Goal: Task Accomplishment & Management: Complete application form

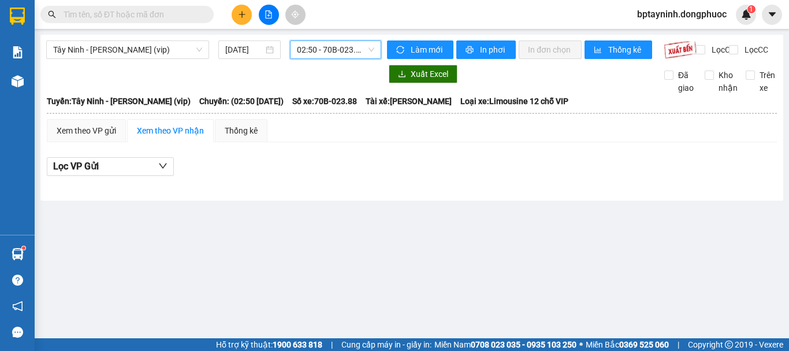
click at [330, 51] on span "02:50 - 70B-023.88" at bounding box center [335, 49] width 77 height 17
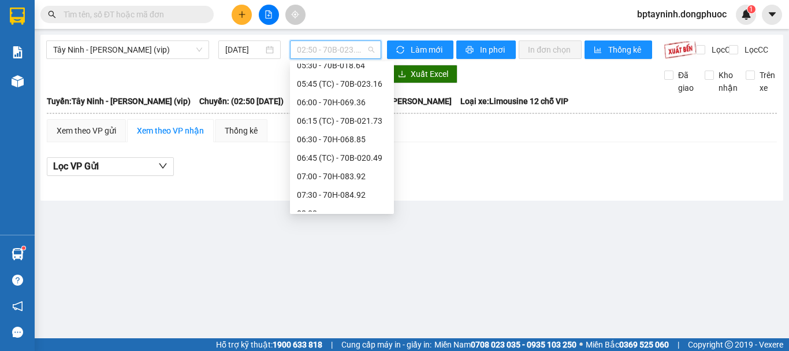
scroll to position [289, 0]
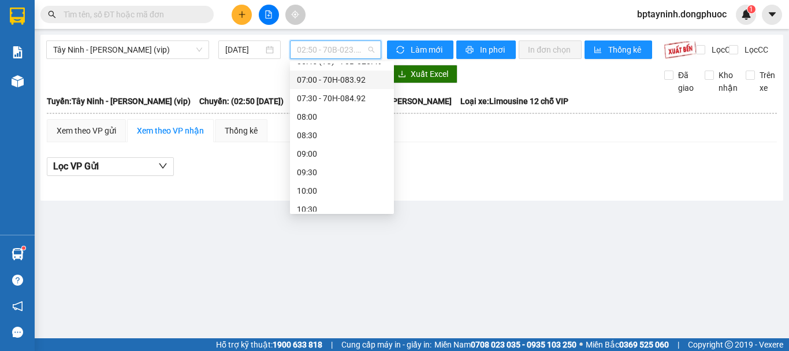
click at [150, 15] on input "text" at bounding box center [132, 14] width 136 height 13
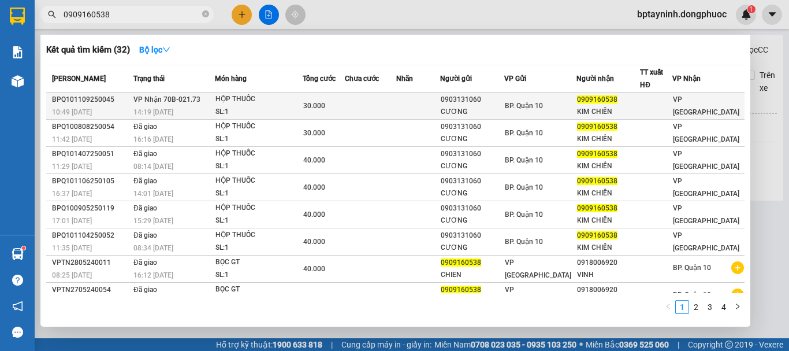
type input "0909160538"
click at [289, 110] on div "SL: 1" at bounding box center [258, 112] width 87 height 13
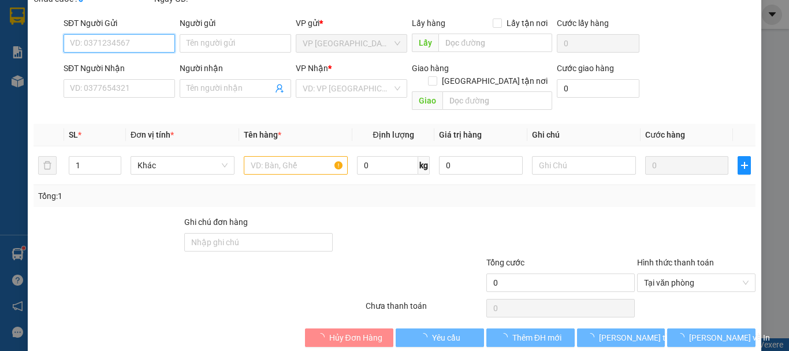
type input "0903131060"
type input "CƯƠNG"
type input "0909160538"
type input "KIM CHIẾN"
type input "30.000"
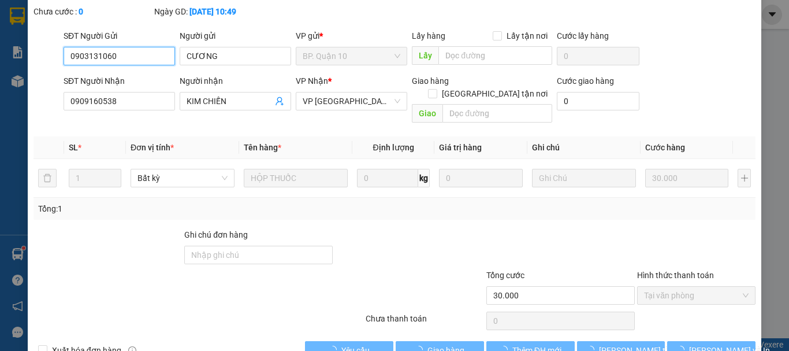
scroll to position [92, 0]
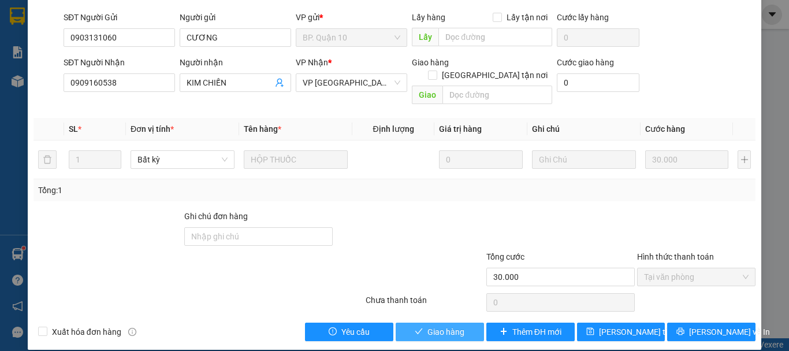
click at [447, 325] on span "Giao hàng" at bounding box center [445, 331] width 37 height 13
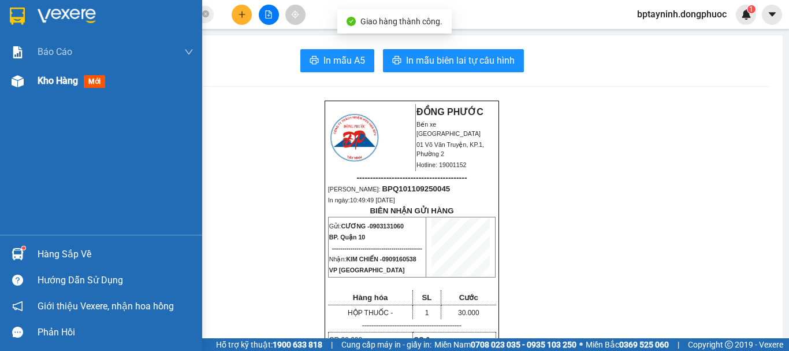
click at [81, 85] on div "Kho hàng mới" at bounding box center [74, 80] width 72 height 14
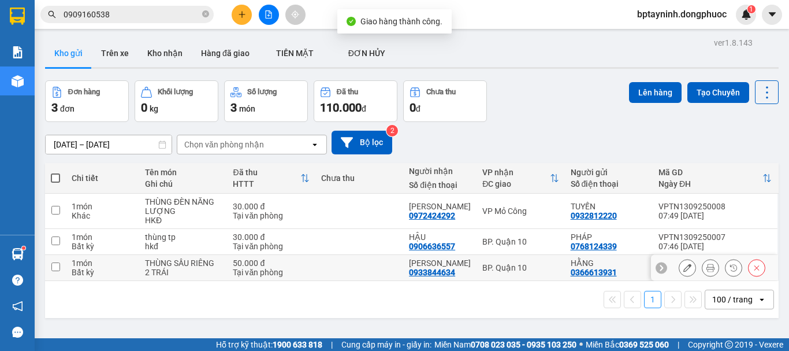
click at [542, 258] on td "BP. Quận 10" at bounding box center [521, 268] width 88 height 26
checkbox input "true"
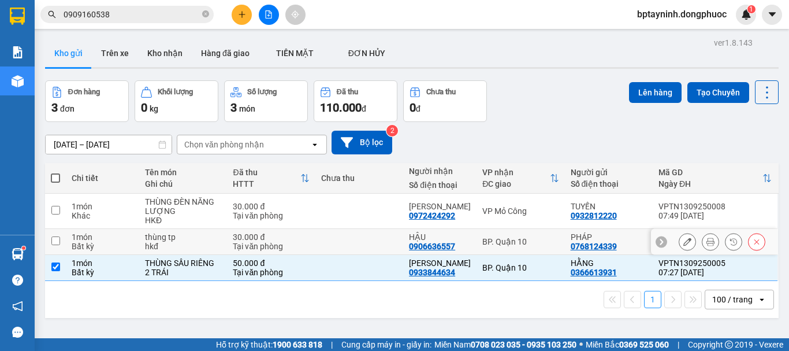
click at [535, 229] on td "BP. Quận 10" at bounding box center [521, 242] width 88 height 26
checkbox input "true"
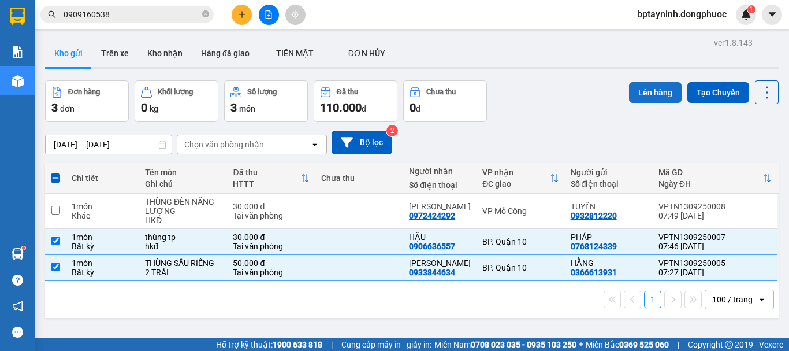
click at [667, 91] on button "Lên hàng" at bounding box center [655, 92] width 53 height 21
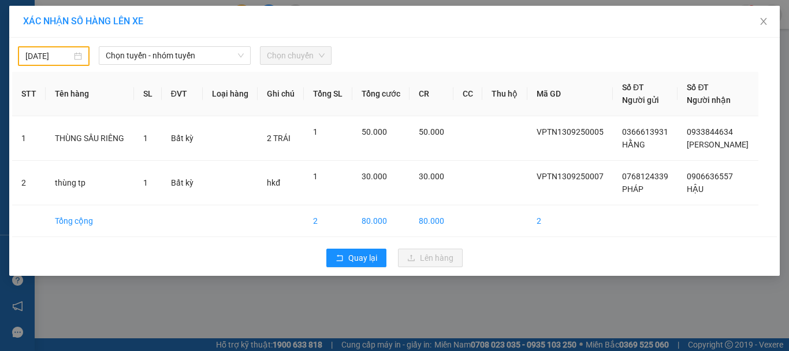
click at [61, 50] on input "12/09/2025" at bounding box center [48, 56] width 46 height 13
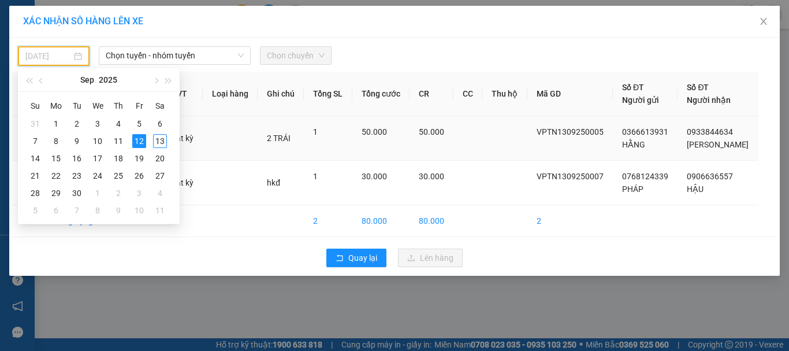
click at [161, 142] on div "13" at bounding box center [160, 141] width 14 height 14
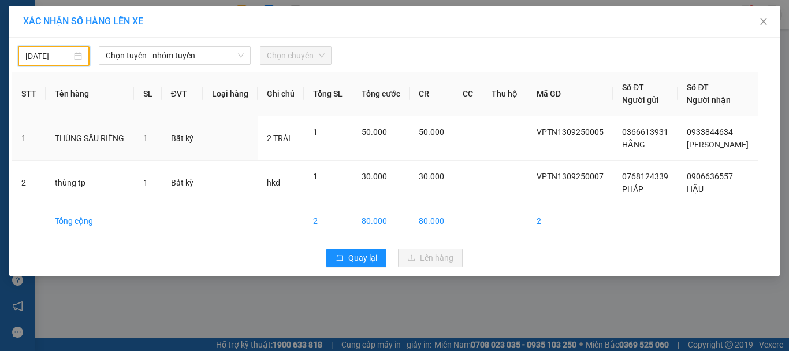
type input "[DATE]"
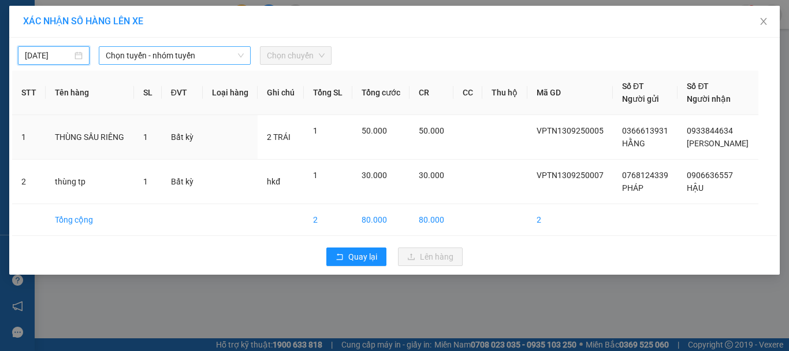
click at [169, 49] on span "Chọn tuyến - nhóm tuyến" at bounding box center [175, 55] width 138 height 17
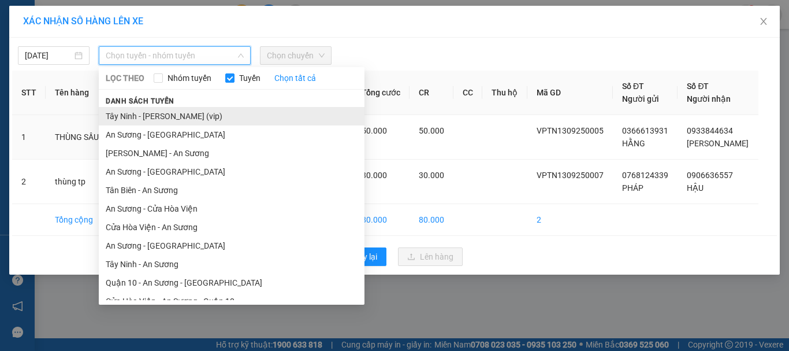
click at [195, 121] on li "Tây Ninh - [PERSON_NAME] (vip)" at bounding box center [232, 116] width 266 height 18
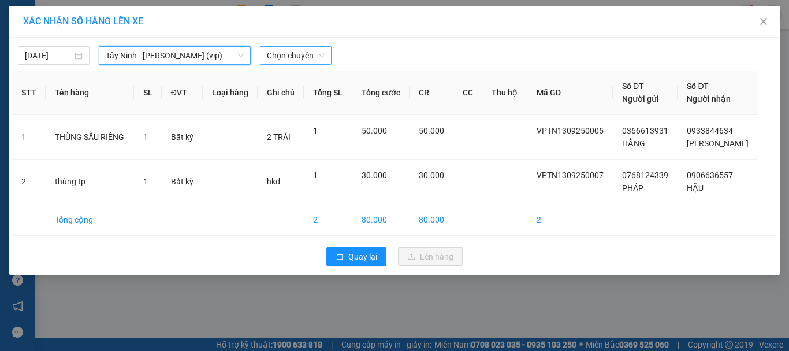
click at [273, 58] on span "Chọn chuyến" at bounding box center [296, 55] width 58 height 17
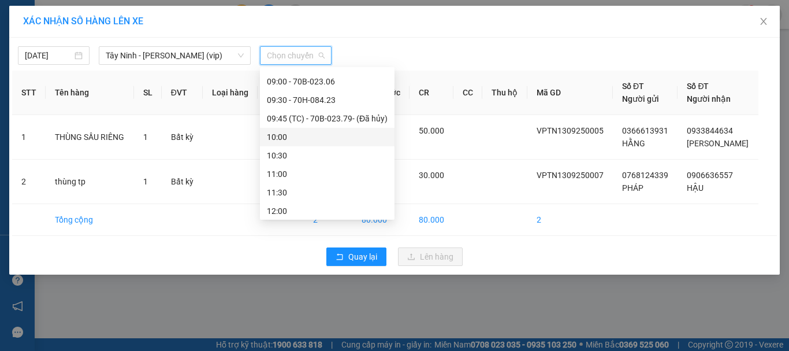
scroll to position [289, 0]
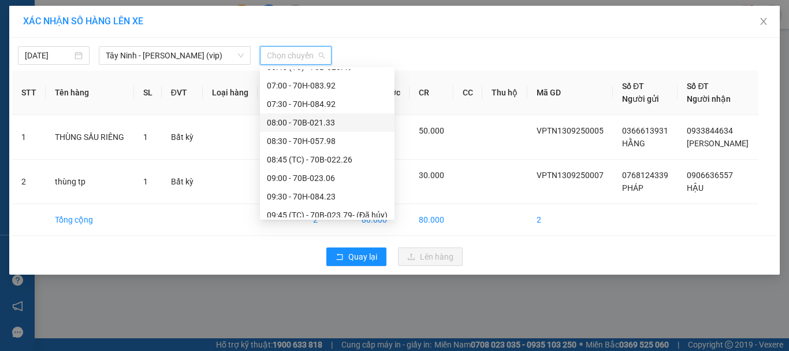
click at [341, 121] on div "08:00 - 70B-021.33" at bounding box center [327, 122] width 121 height 13
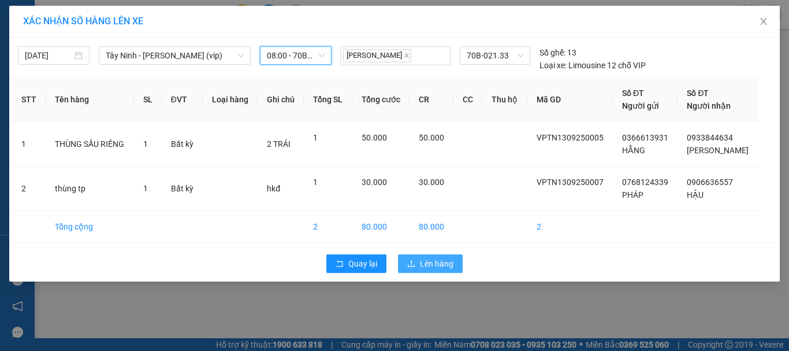
click at [448, 265] on span "Lên hàng" at bounding box center [437, 263] width 34 height 13
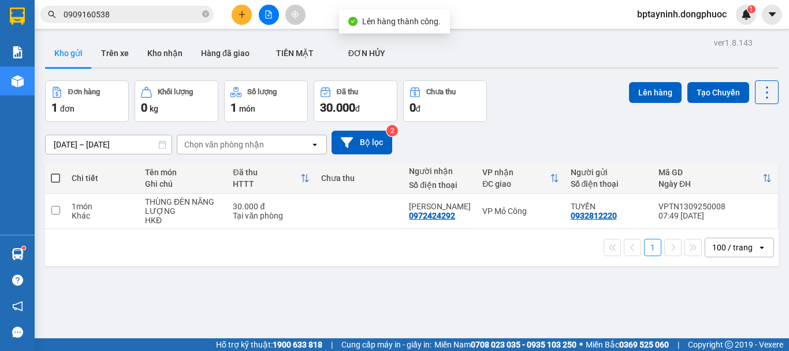
click at [546, 117] on div "Đơn hàng 1 đơn Khối lượng 0 kg Số lượng 1 món Đã thu 30.000 đ Chưa thu 0 đ Lên …" at bounding box center [412, 101] width 734 height 42
click at [206, 17] on icon "close-circle" at bounding box center [205, 13] width 7 height 7
click at [146, 18] on input "text" at bounding box center [132, 14] width 136 height 13
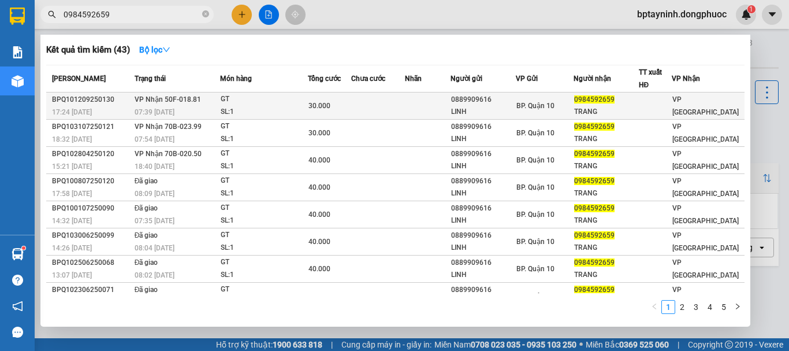
type input "0984592659"
click at [267, 97] on div "GT" at bounding box center [264, 99] width 87 height 13
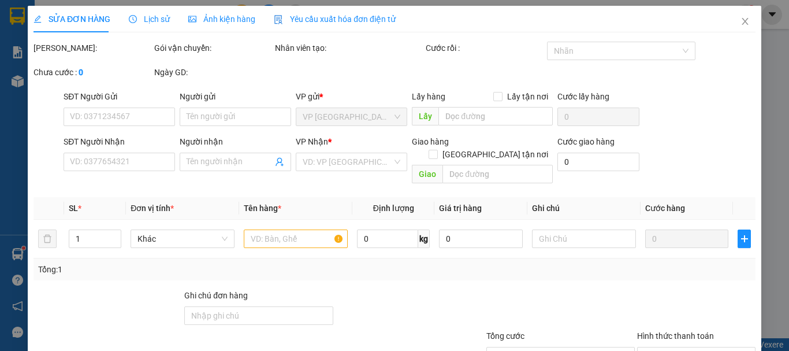
type input "0889909616"
type input "LINH"
type input "0984592659"
type input "TRANG"
type input "30.000"
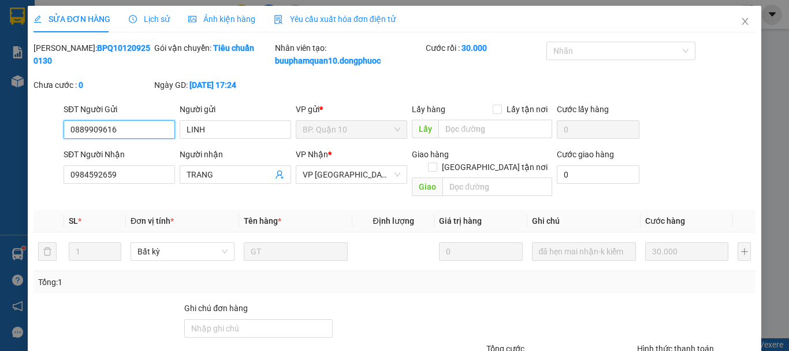
scroll to position [92, 0]
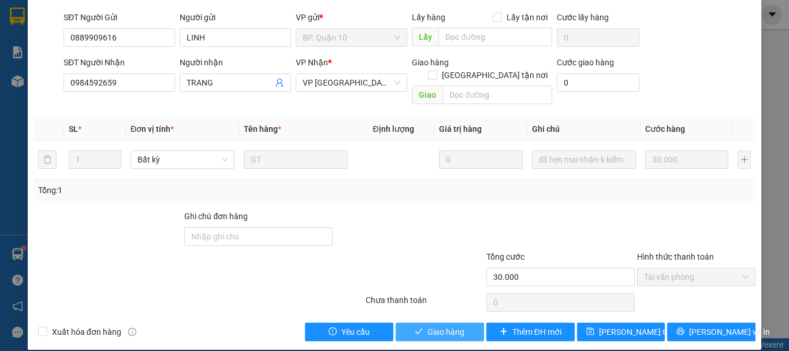
click at [449, 325] on span "Giao hàng" at bounding box center [445, 331] width 37 height 13
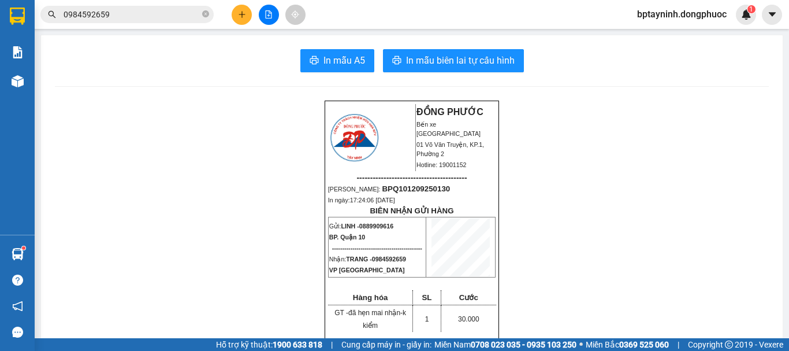
click at [122, 1] on div "Kết quả tìm kiếm ( 43 ) Bộ lọc Mã ĐH Trạng thái Món hàng Tổng cước Chưa cước Nh…" at bounding box center [394, 14] width 789 height 29
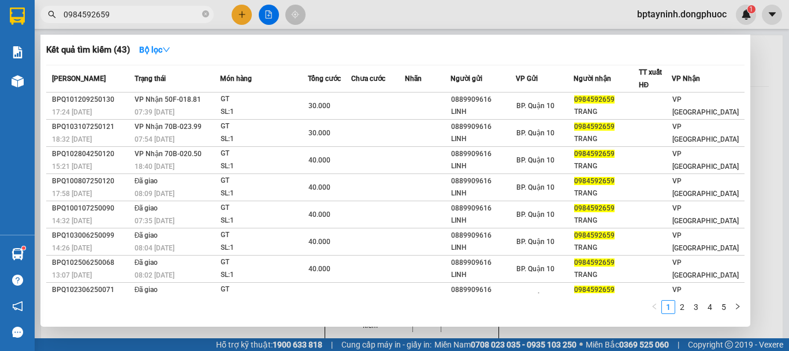
drag, startPoint x: 122, startPoint y: 8, endPoint x: 121, endPoint y: 14, distance: 7.1
click at [122, 8] on span "0984592659" at bounding box center [126, 14] width 173 height 17
click at [121, 14] on input "0984592659" at bounding box center [132, 14] width 136 height 13
click at [0, 47] on section "Kết quả tìm kiếm ( 43 ) Bộ lọc Mã ĐH Trạng thái Món hàng Tổng cước Chưa cước Nh…" at bounding box center [394, 175] width 789 height 351
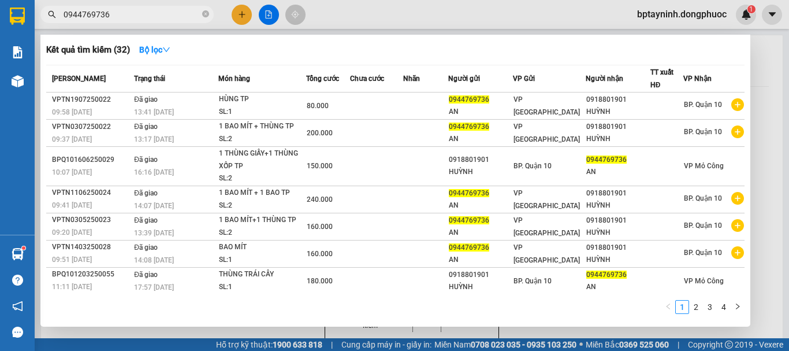
type input "0944769736"
click at [244, 17] on div at bounding box center [394, 175] width 789 height 351
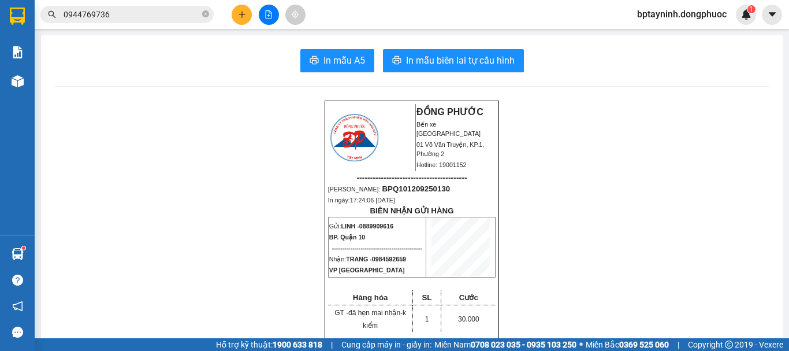
click at [240, 18] on icon "plus" at bounding box center [242, 14] width 8 height 8
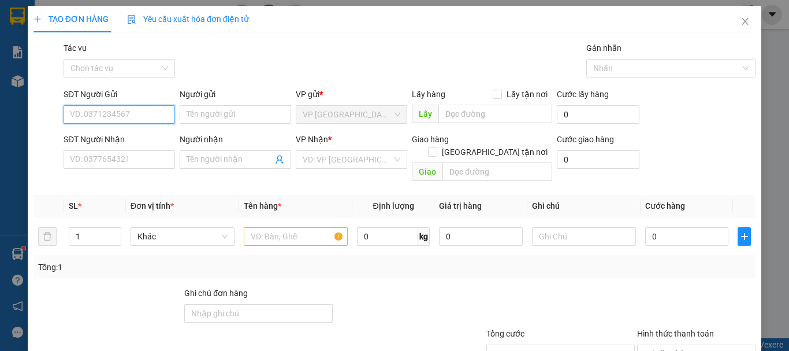
click at [98, 119] on input "SĐT Người Gửi" at bounding box center [119, 114] width 111 height 18
click at [735, 16] on span "Close" at bounding box center [745, 22] width 32 height 32
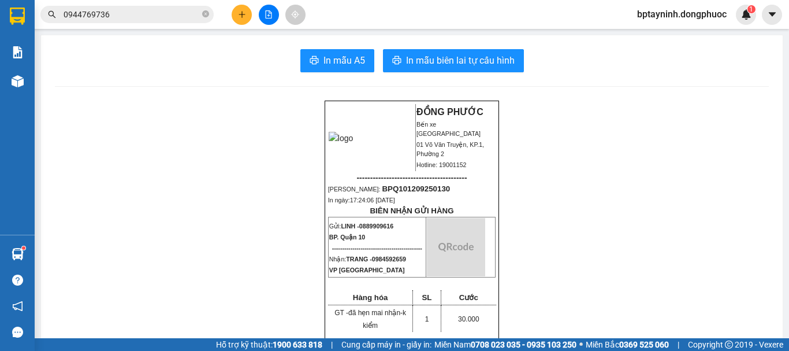
click at [114, 14] on input "0944769736" at bounding box center [132, 14] width 136 height 13
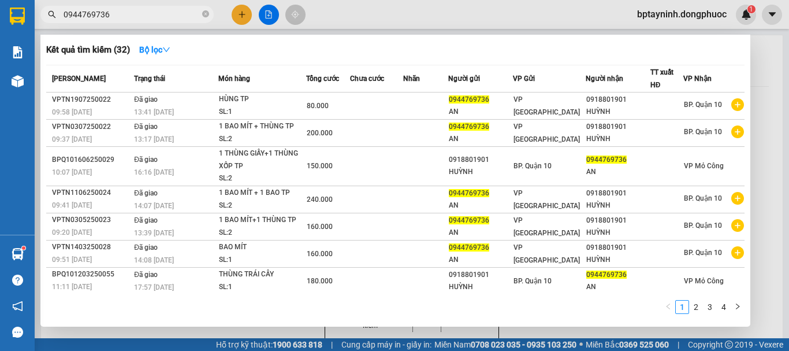
drag, startPoint x: 114, startPoint y: 14, endPoint x: 54, endPoint y: 19, distance: 60.3
click at [54, 19] on span "0944769736" at bounding box center [126, 14] width 173 height 17
click at [265, 15] on div at bounding box center [394, 175] width 789 height 351
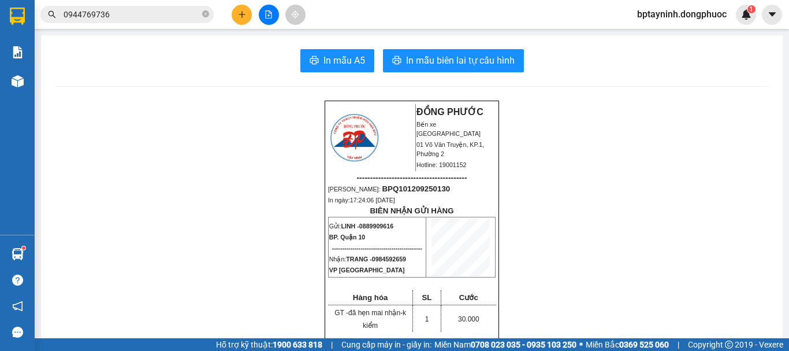
click at [263, 15] on button at bounding box center [269, 15] width 20 height 20
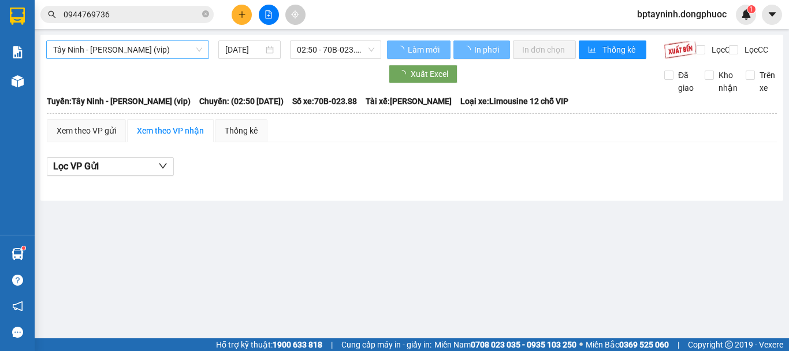
click at [170, 46] on span "Tây Ninh - [PERSON_NAME] (vip)" at bounding box center [127, 49] width 149 height 17
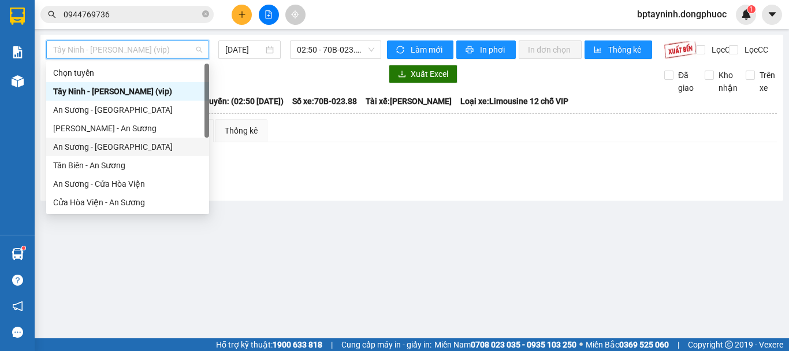
drag, startPoint x: 109, startPoint y: 146, endPoint x: 248, endPoint y: 70, distance: 157.7
click at [107, 146] on div "An Sương - Tân Biên" at bounding box center [127, 146] width 149 height 13
type input "[DATE]"
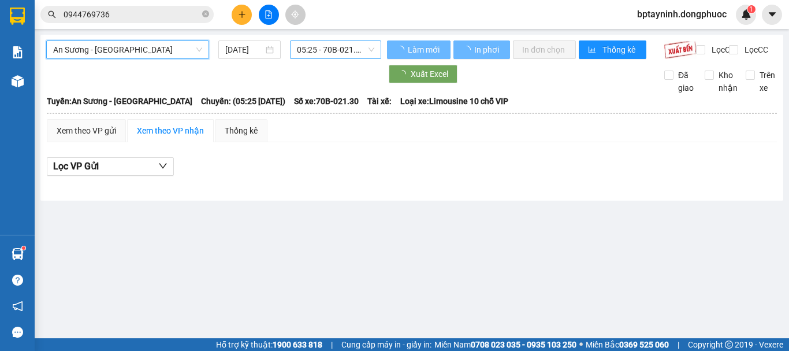
click at [304, 44] on span "05:25 - 70B-021.30" at bounding box center [335, 49] width 77 height 17
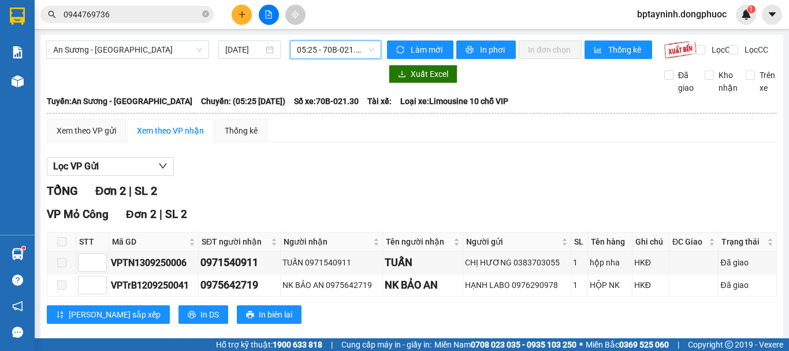
click at [157, 24] on div "Kết quả tìm kiếm ( 32 ) Bộ lọc Mã ĐH Trạng thái Món hàng Tổng cước Chưa cước Nh…" at bounding box center [112, 15] width 225 height 20
click at [157, 19] on input "0944769736" at bounding box center [132, 14] width 136 height 13
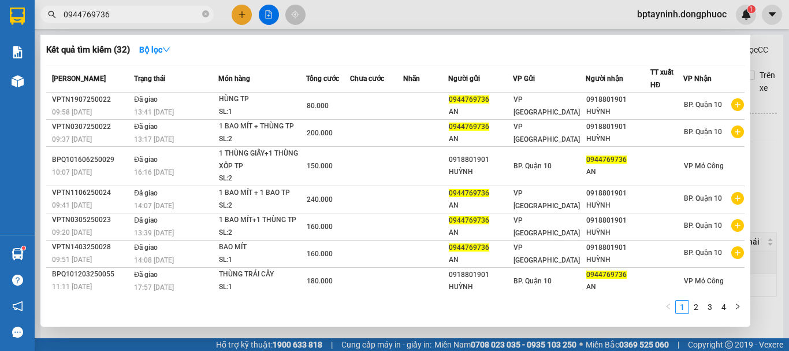
scroll to position [83, 0]
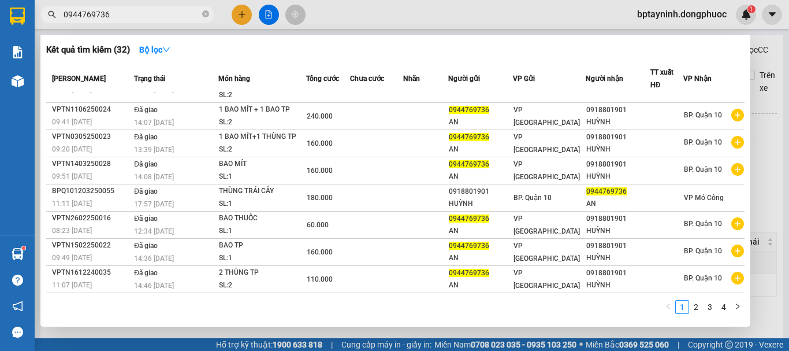
click at [693, 308] on link "2" at bounding box center [696, 306] width 13 height 13
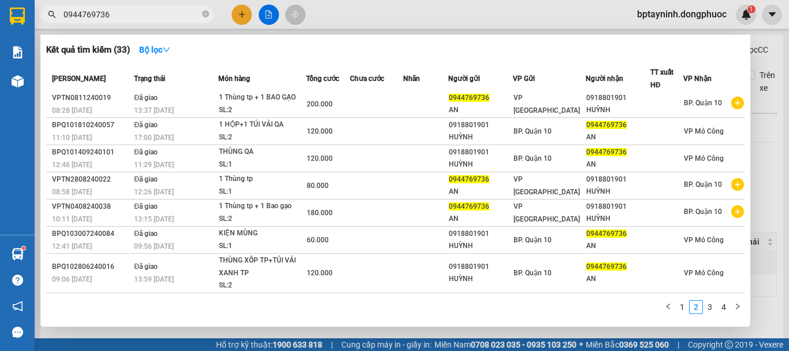
click at [712, 308] on link "3" at bounding box center [710, 306] width 13 height 13
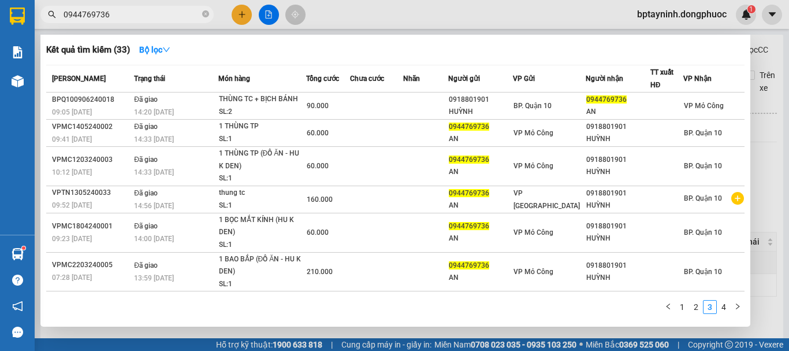
scroll to position [119, 0]
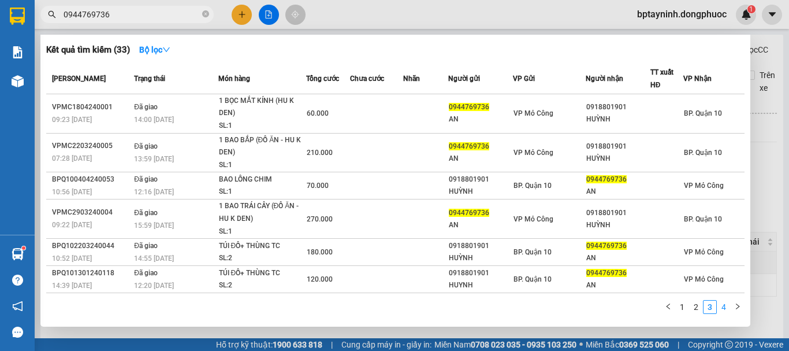
click at [722, 303] on link "4" at bounding box center [723, 306] width 13 height 13
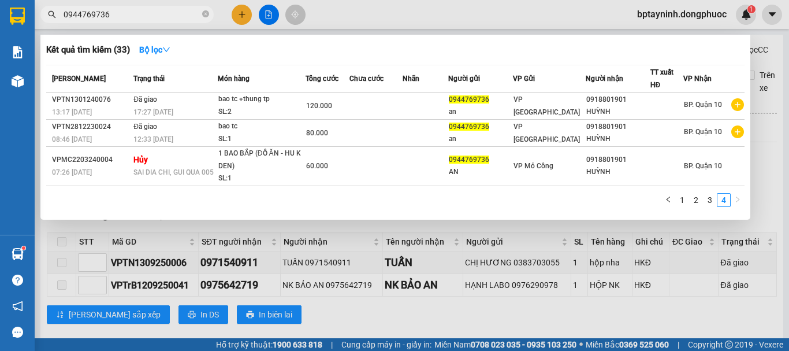
scroll to position [0, 0]
click at [709, 202] on link "3" at bounding box center [710, 200] width 13 height 13
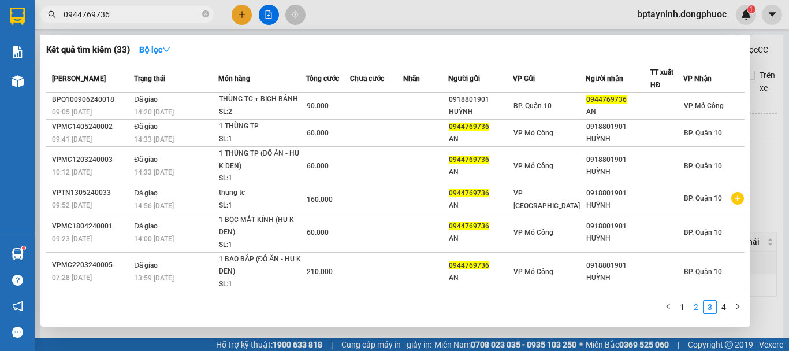
click at [699, 306] on link "2" at bounding box center [696, 306] width 13 height 13
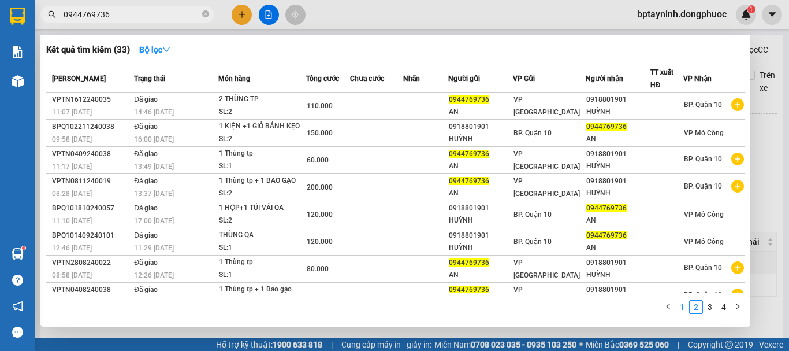
click at [678, 310] on link "1" at bounding box center [682, 306] width 13 height 13
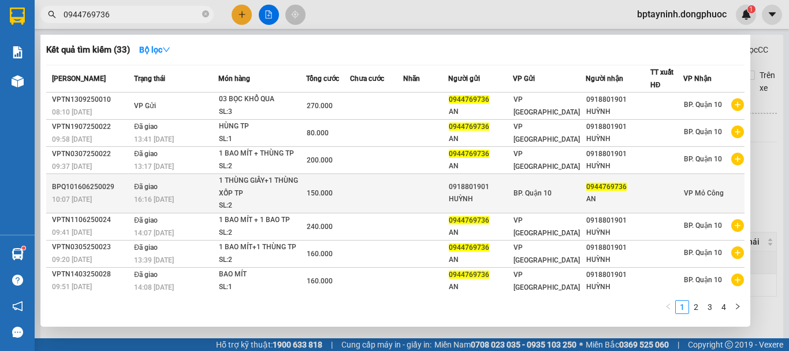
scroll to position [83, 0]
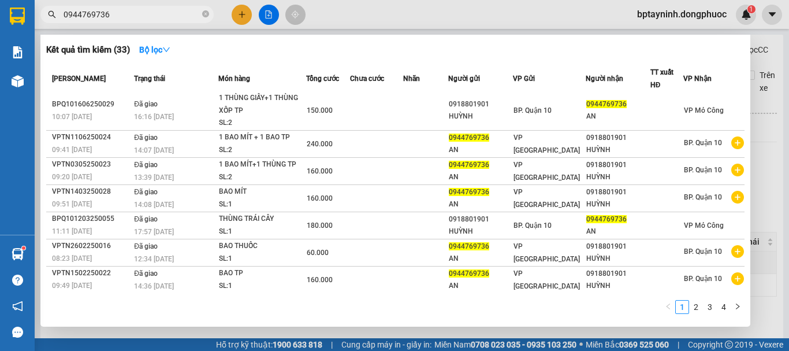
click at [34, 248] on div "Hàng sắp về" at bounding box center [17, 254] width 35 height 26
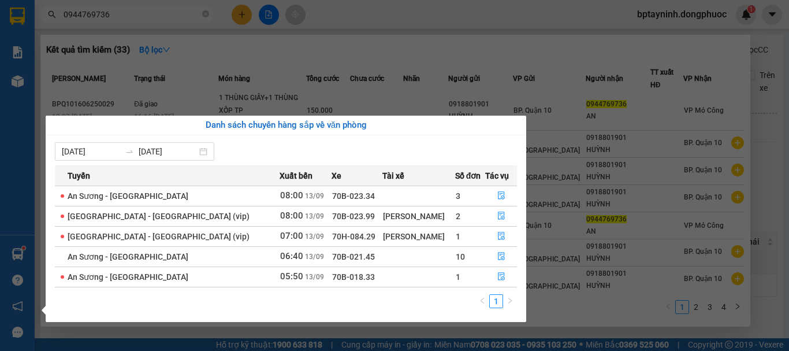
click at [485, 24] on section "Kết quả tìm kiếm ( 33 ) Bộ lọc Mã ĐH Trạng thái Món hàng Tổng cước Chưa cước Nh…" at bounding box center [394, 175] width 789 height 351
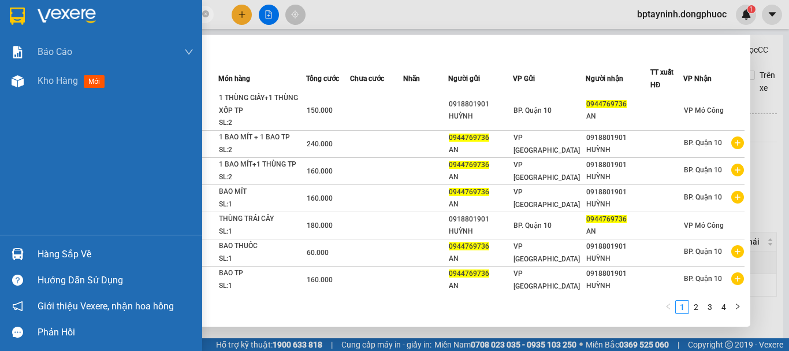
click at [42, 250] on div "Hàng sắp về" at bounding box center [116, 254] width 156 height 17
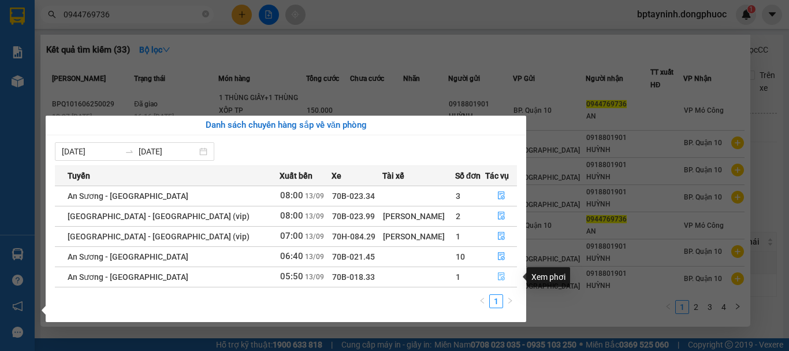
click at [498, 276] on icon "file-done" at bounding box center [501, 277] width 7 height 8
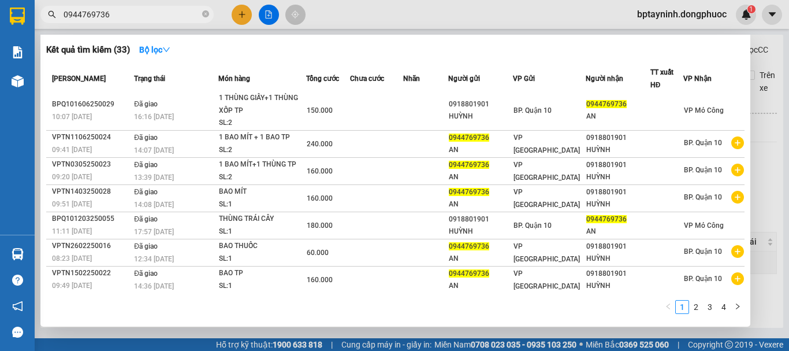
click at [772, 170] on div at bounding box center [394, 175] width 789 height 351
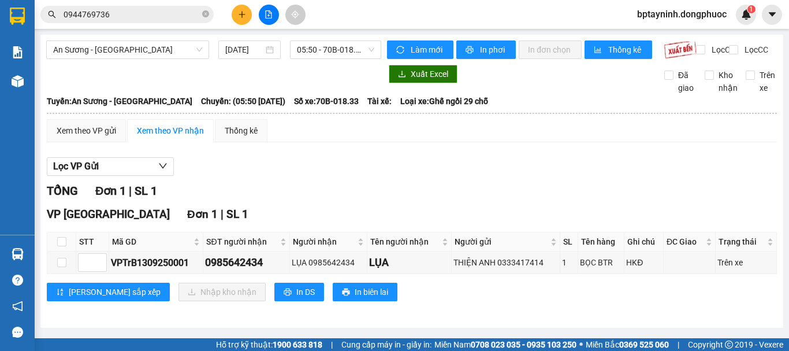
scroll to position [5, 0]
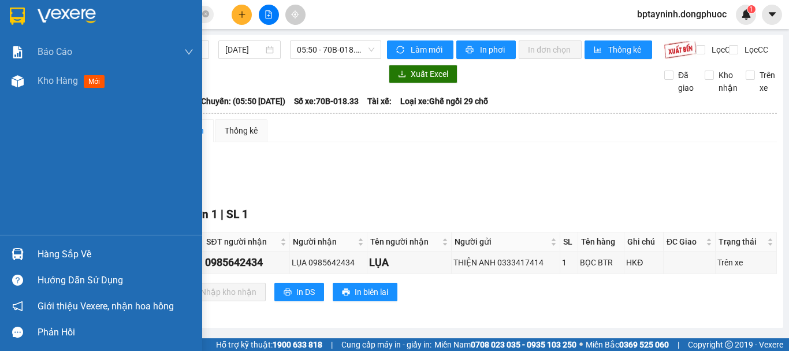
click at [11, 262] on div at bounding box center [18, 254] width 20 height 20
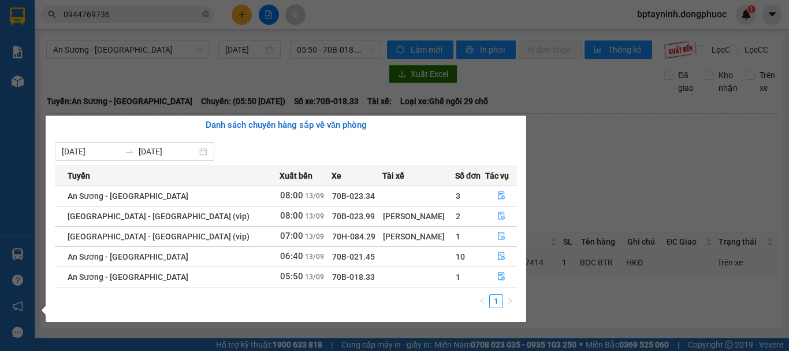
click at [635, 168] on section "Kết quả tìm kiếm ( 33 ) Bộ lọc Mã ĐH Trạng thái Món hàng Tổng cước Chưa cước Nh…" at bounding box center [394, 175] width 789 height 351
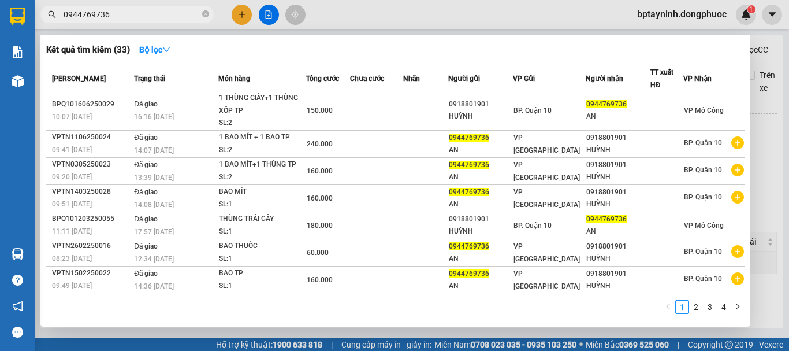
click at [120, 13] on input "0944769736" at bounding box center [132, 14] width 136 height 13
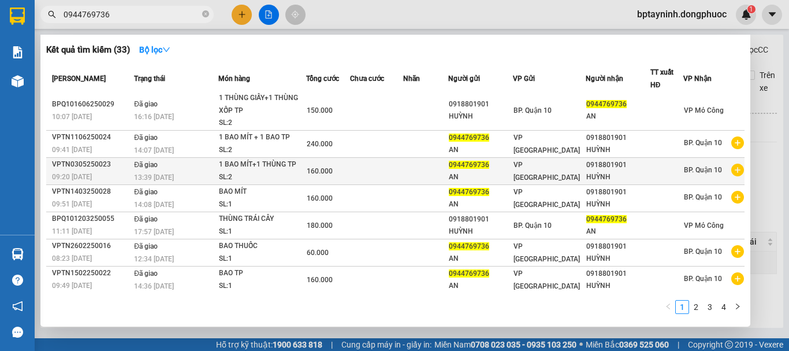
scroll to position [0, 0]
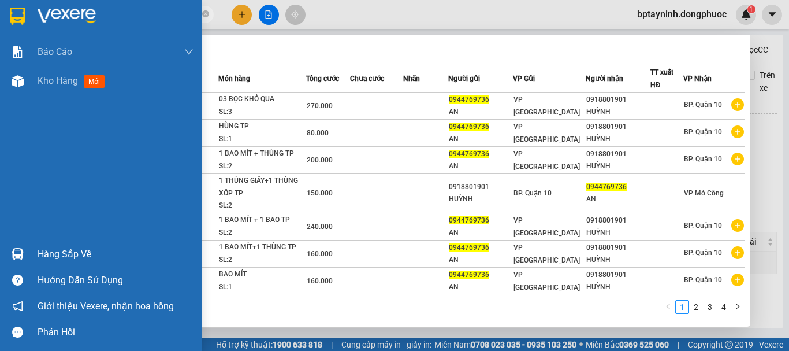
click at [28, 249] on div "Hàng sắp về" at bounding box center [101, 254] width 202 height 26
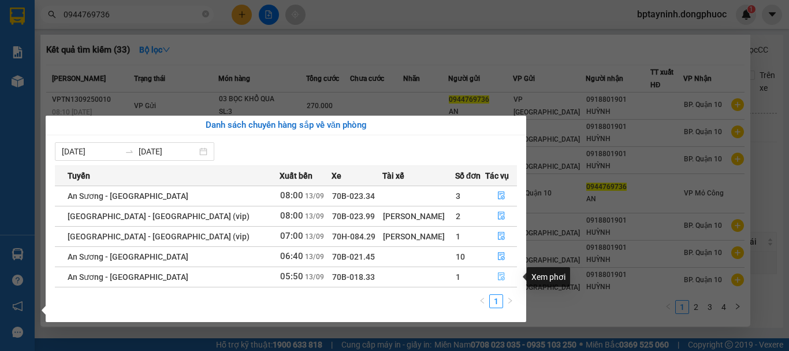
click at [497, 279] on icon "file-done" at bounding box center [501, 276] width 8 height 8
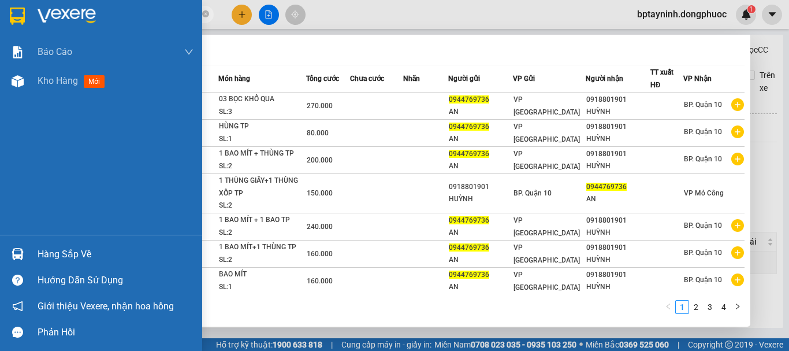
click at [26, 256] on div at bounding box center [18, 254] width 20 height 20
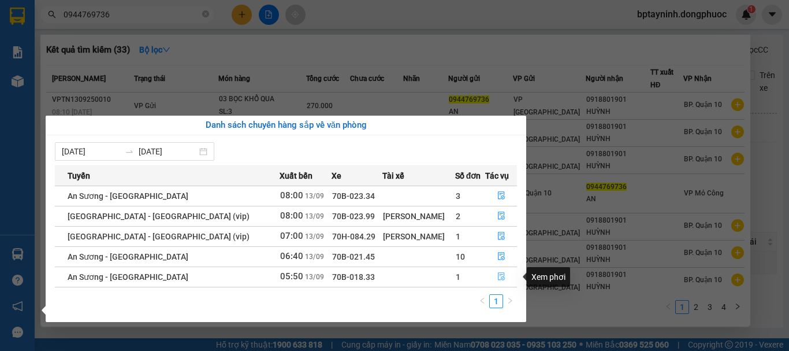
click at [498, 273] on icon "file-done" at bounding box center [501, 277] width 7 height 8
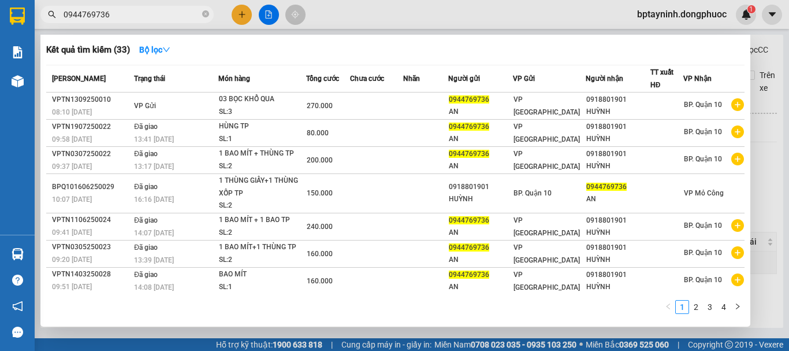
click at [770, 109] on div at bounding box center [394, 175] width 789 height 351
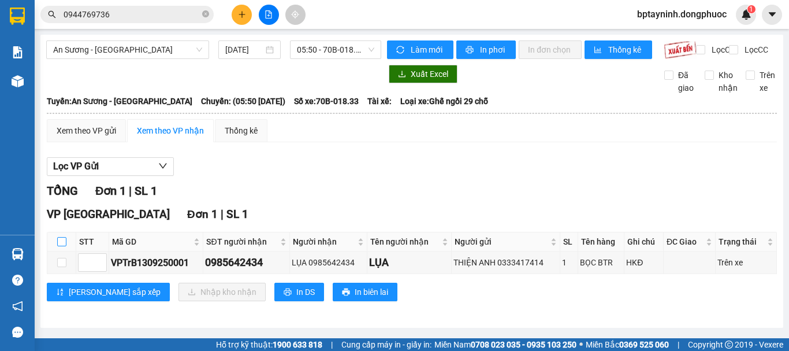
click at [61, 245] on input "checkbox" at bounding box center [61, 241] width 9 height 9
checkbox input "true"
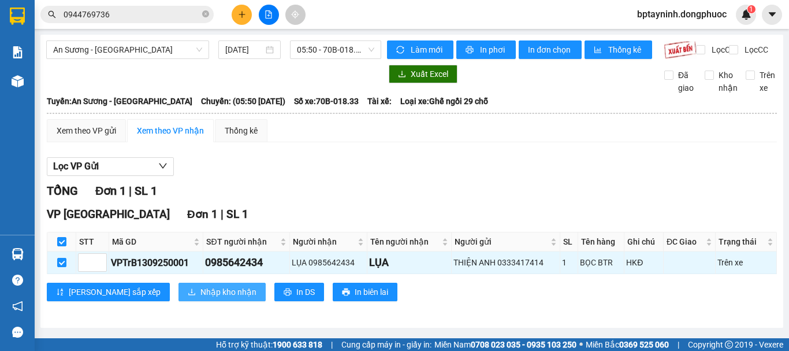
click at [200, 290] on span "Nhập kho nhận" at bounding box center [228, 291] width 56 height 13
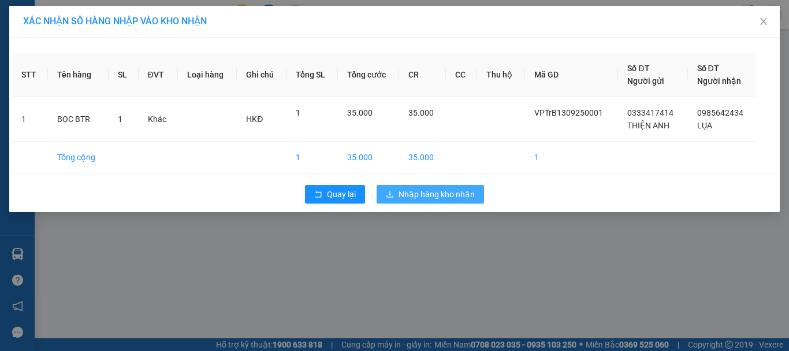
click at [450, 193] on span "Nhập hàng kho nhận" at bounding box center [437, 194] width 76 height 13
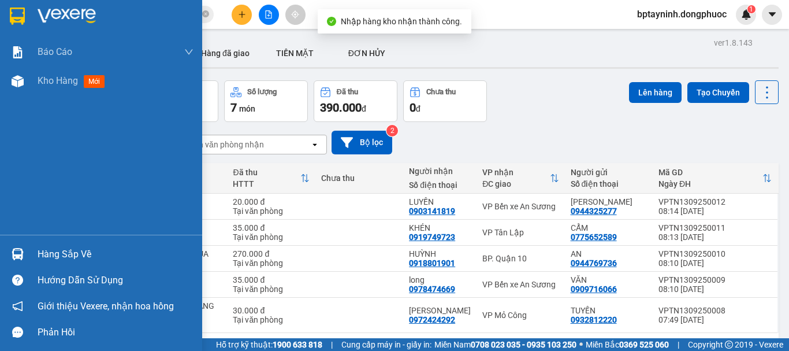
drag, startPoint x: 49, startPoint y: 252, endPoint x: 58, endPoint y: 252, distance: 9.3
click at [49, 252] on div "Hàng sắp về" at bounding box center [116, 254] width 156 height 17
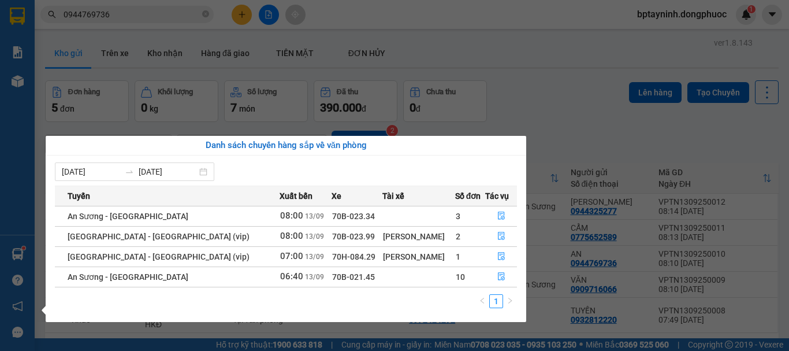
click at [555, 122] on section "Kết quả tìm kiếm ( 33 ) Bộ lọc Mã ĐH Trạng thái Món hàng Tổng cước Chưa cước Nh…" at bounding box center [394, 175] width 789 height 351
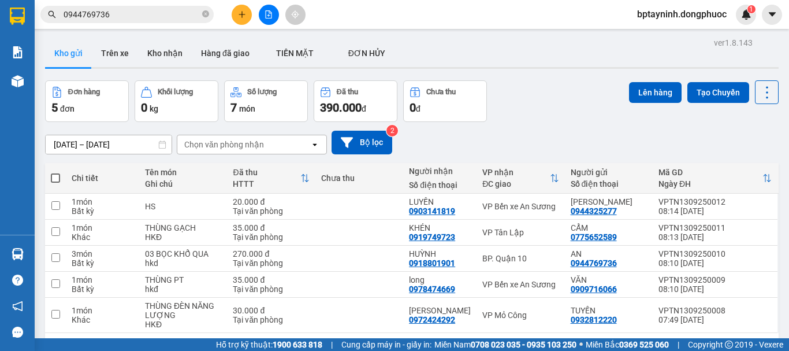
drag, startPoint x: 125, startPoint y: 27, endPoint x: 128, endPoint y: 17, distance: 9.7
click at [125, 24] on div "Kết quả tìm kiếm ( 33 ) Bộ lọc Mã ĐH Trạng thái Món hàng Tổng cước Chưa cước Nh…" at bounding box center [394, 14] width 789 height 29
click at [128, 17] on input "0944769736" at bounding box center [132, 14] width 136 height 13
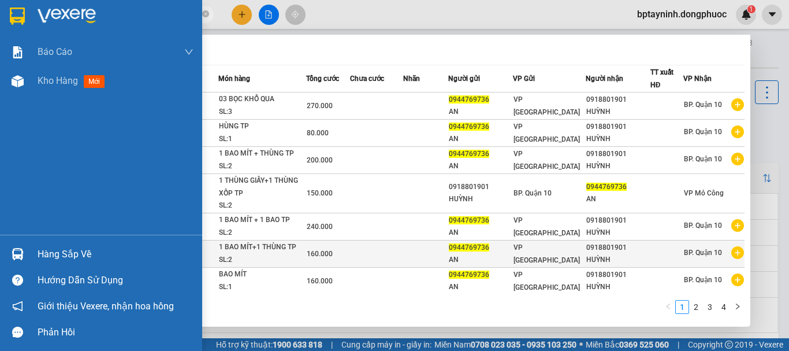
drag, startPoint x: 128, startPoint y: 17, endPoint x: 701, endPoint y: 240, distance: 614.4
click at [16, 40] on section "Kết quả tìm kiếm ( 33 ) Bộ lọc Mã ĐH Trạng thái Món hàng Tổng cước Chưa cước Nh…" at bounding box center [394, 175] width 789 height 351
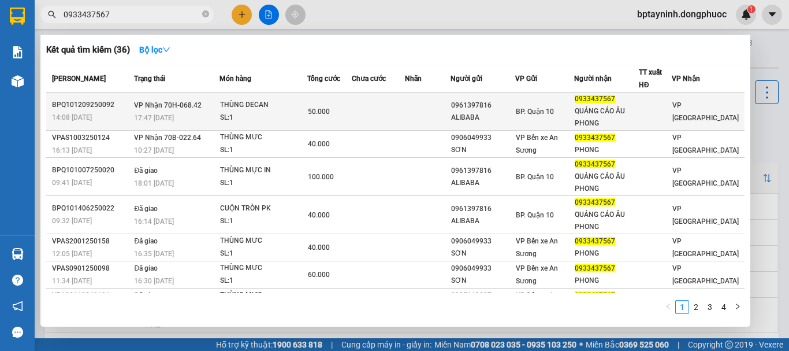
type input "0933437567"
click at [261, 109] on div "THÙNG DECAN" at bounding box center [263, 105] width 87 height 13
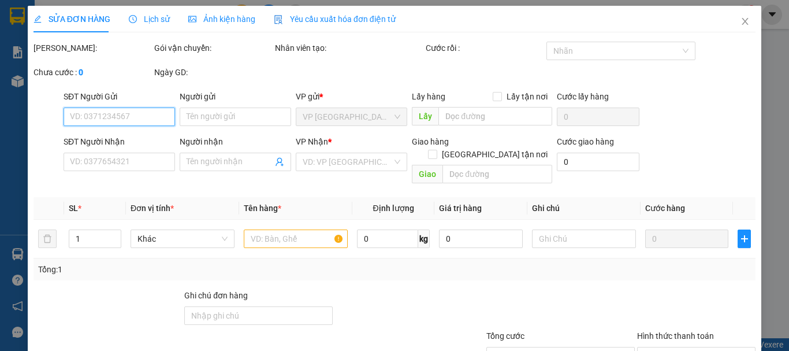
type input "0961397816"
type input "ALIBABA"
type input "0933437567"
type input "QUẢNG CÁO ÂU PHONG"
type input "50.000"
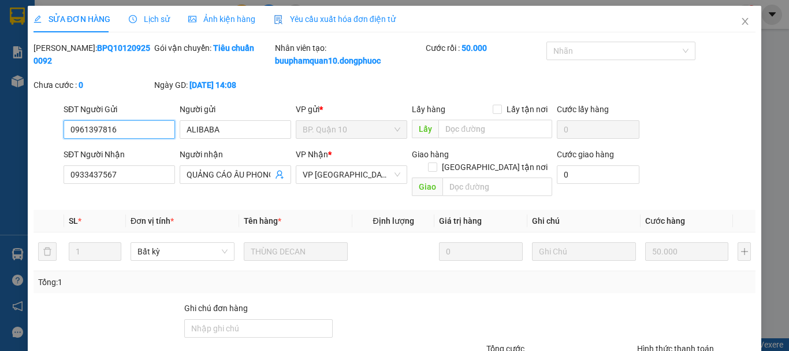
scroll to position [92, 0]
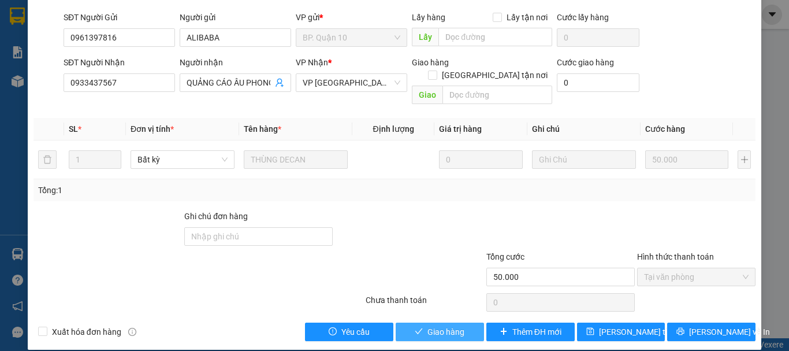
click at [432, 325] on span "Giao hàng" at bounding box center [445, 331] width 37 height 13
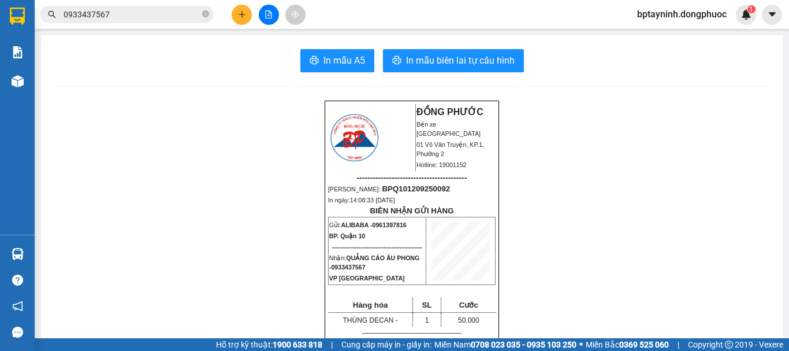
click at [271, 20] on button at bounding box center [269, 15] width 20 height 20
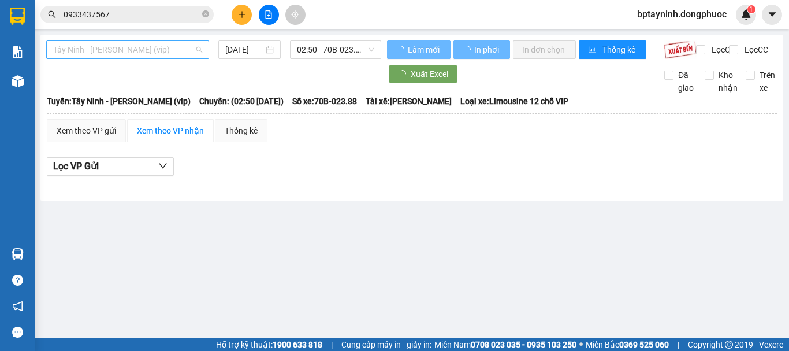
click at [127, 46] on span "Tây Ninh - [PERSON_NAME] (vip)" at bounding box center [127, 49] width 149 height 17
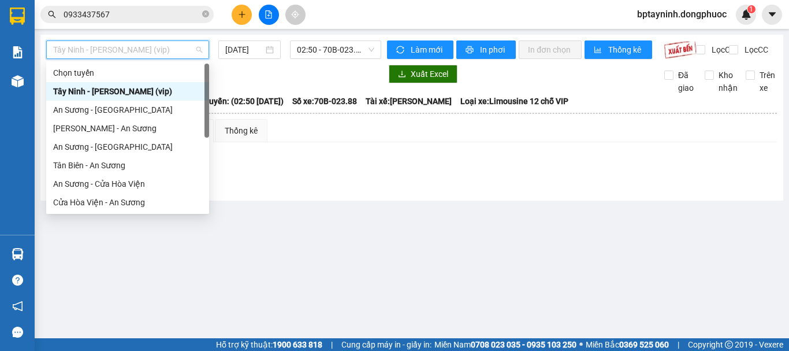
click at [150, 92] on div "Tây Ninh - [PERSON_NAME] (vip)" at bounding box center [127, 91] width 149 height 13
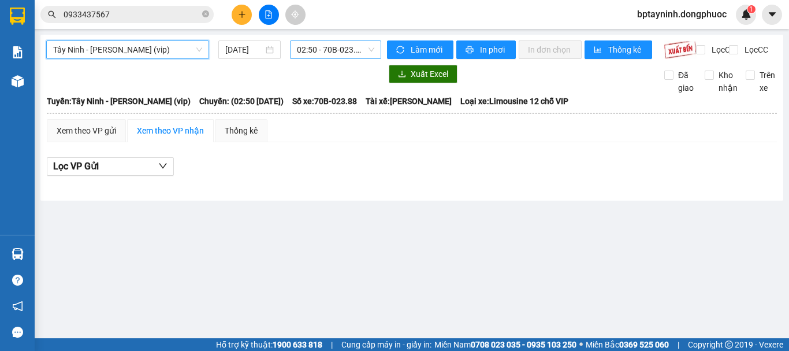
click at [314, 45] on span "02:50 - 70B-023.88" at bounding box center [335, 49] width 77 height 17
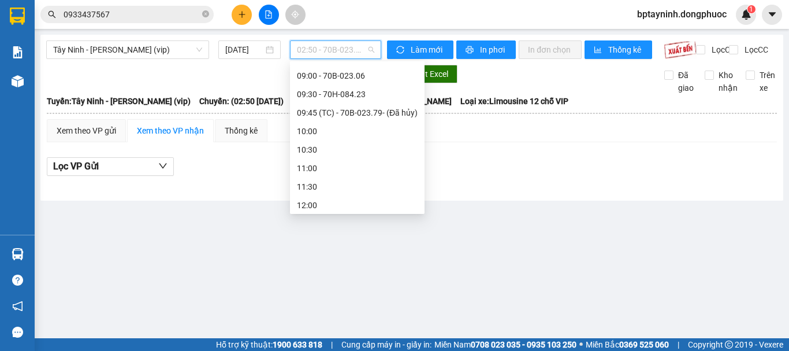
scroll to position [289, 0]
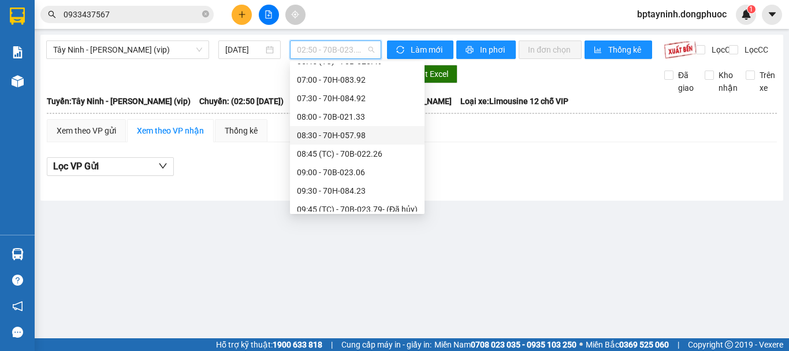
click at [481, 173] on div "Lọc VP Gửi" at bounding box center [412, 166] width 730 height 19
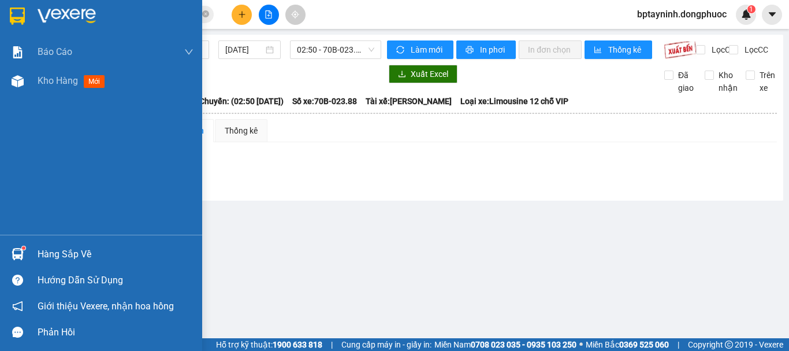
drag, startPoint x: 38, startPoint y: 250, endPoint x: 65, endPoint y: 247, distance: 26.7
click at [39, 249] on div "Hàng sắp về" at bounding box center [116, 254] width 156 height 17
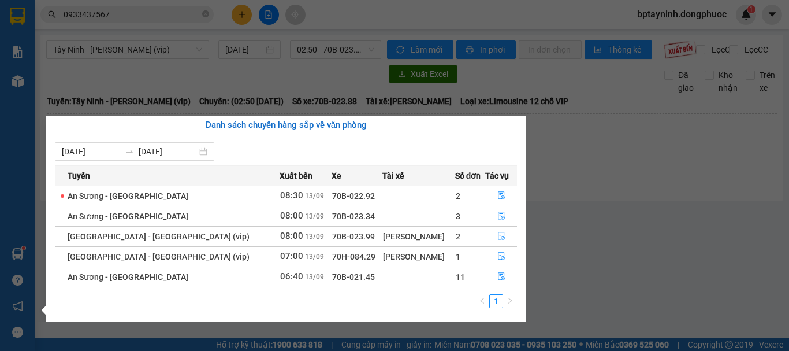
click at [245, 65] on section "Kết quả tìm kiếm ( 36 ) Bộ lọc Mã ĐH Trạng thái Món hàng Tổng cước Chưa cước Nh…" at bounding box center [394, 175] width 789 height 351
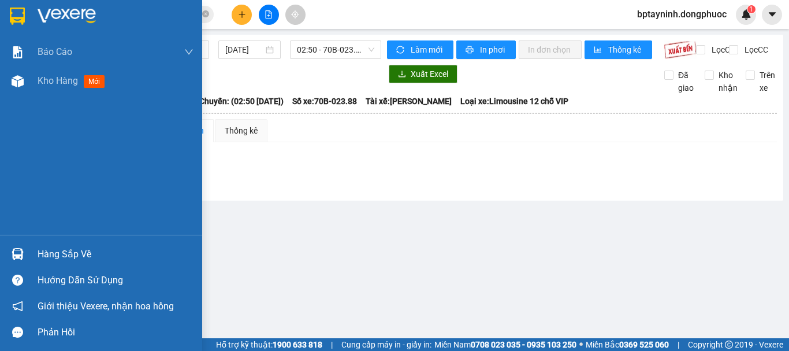
click at [89, 250] on div "Hàng sắp về" at bounding box center [116, 254] width 156 height 17
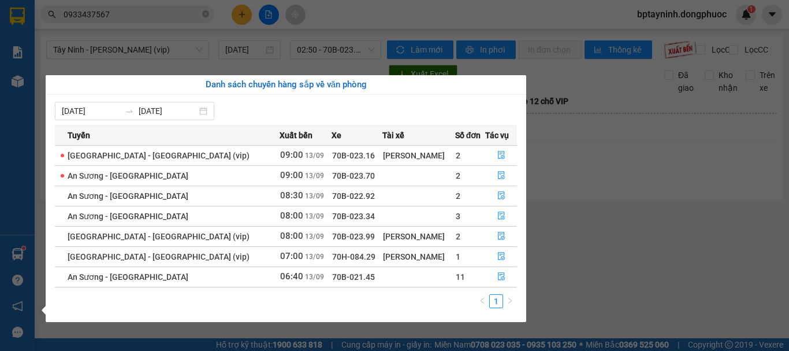
click at [623, 209] on section "Kết quả tìm kiếm ( 36 ) Bộ lọc Mã ĐH Trạng thái Món hàng Tổng cước Chưa cước Nh…" at bounding box center [394, 175] width 789 height 351
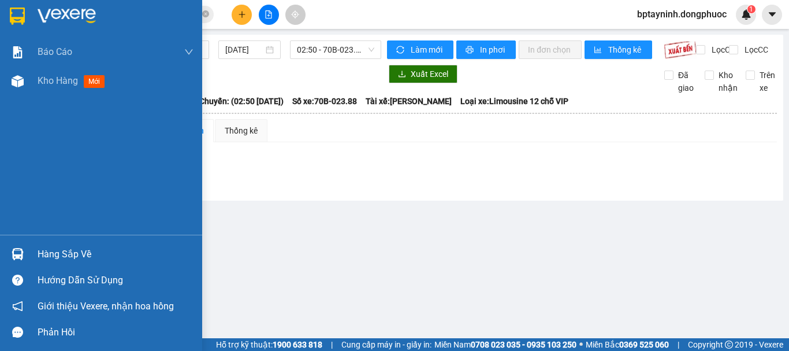
click at [30, 255] on div "Hàng sắp về" at bounding box center [101, 254] width 202 height 26
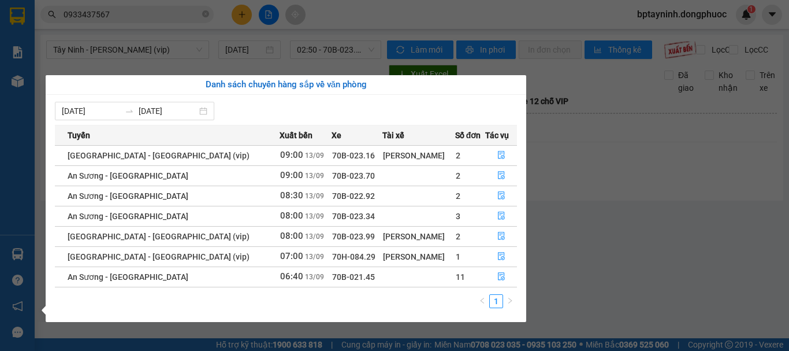
click at [599, 158] on section "Kết quả tìm kiếm ( 36 ) Bộ lọc Mã ĐH Trạng thái Món hàng Tổng cước Chưa cước Nh…" at bounding box center [394, 175] width 789 height 351
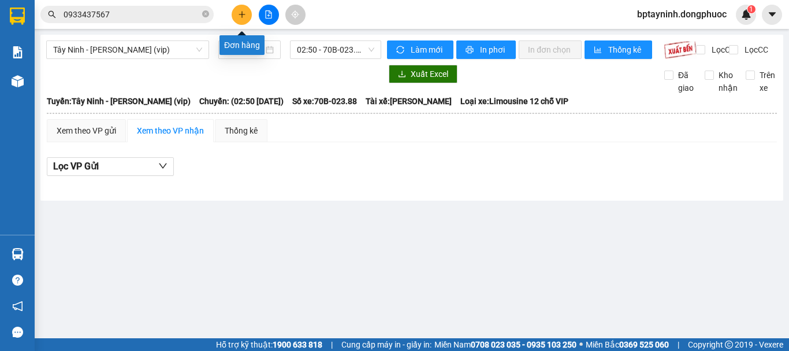
click at [247, 13] on button at bounding box center [242, 15] width 20 height 20
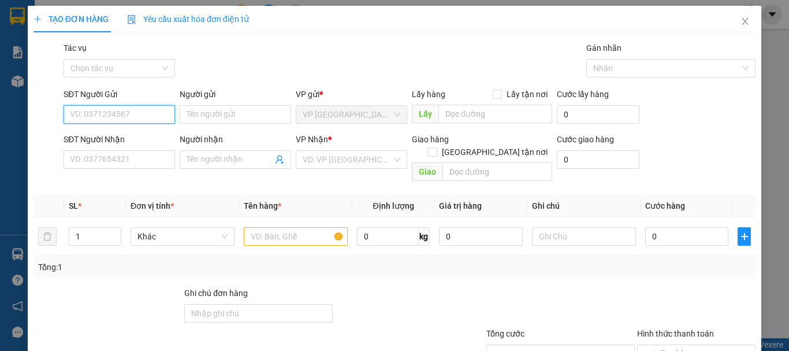
click at [119, 122] on input "SĐT Người Gửi" at bounding box center [119, 114] width 111 height 18
type input "3"
click at [119, 137] on div "02766515678 - SMILE HT" at bounding box center [118, 137] width 96 height 13
type input "02766515678"
type input "SMILE HT"
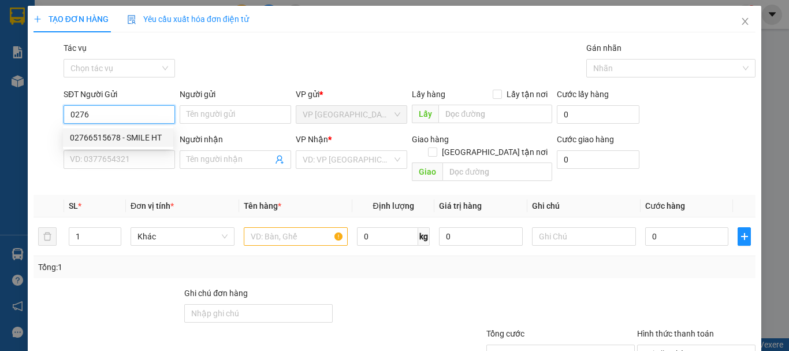
type input "0786768179"
type input "DUY VỸ"
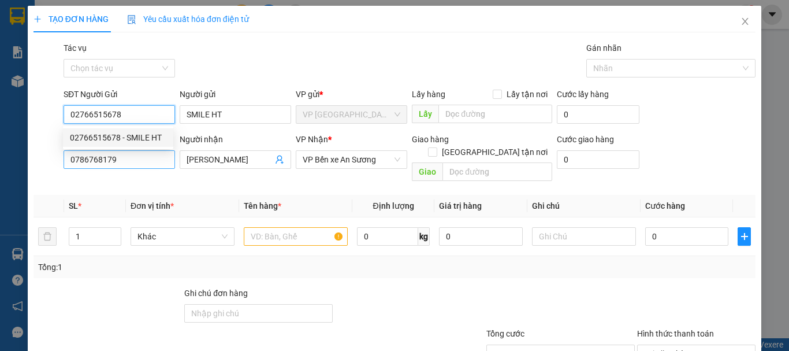
type input "20.000"
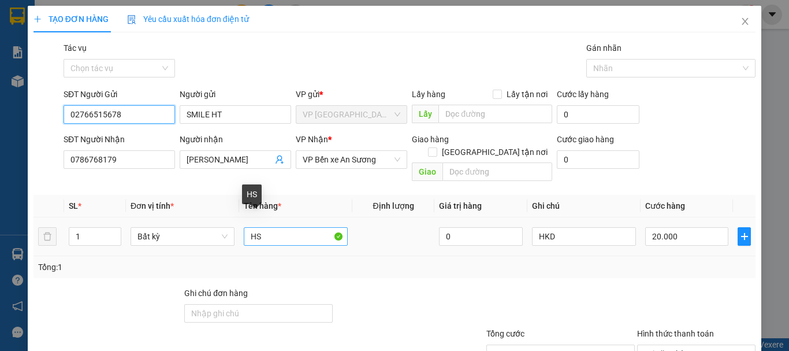
type input "02766515678"
click at [284, 227] on input "HS" at bounding box center [296, 236] width 104 height 18
type input "H"
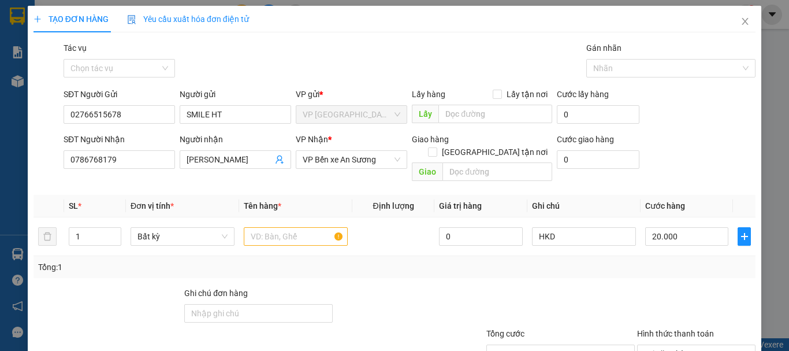
click at [366, 261] on div "Tổng: 1" at bounding box center [394, 267] width 713 height 13
click at [741, 18] on icon "close" at bounding box center [745, 21] width 9 height 9
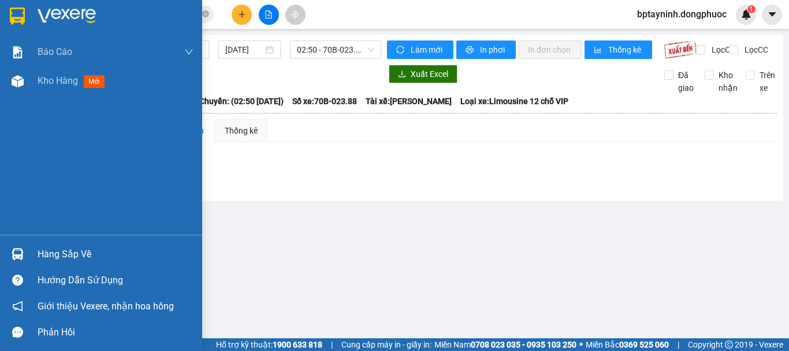
click at [22, 249] on img at bounding box center [18, 254] width 12 height 12
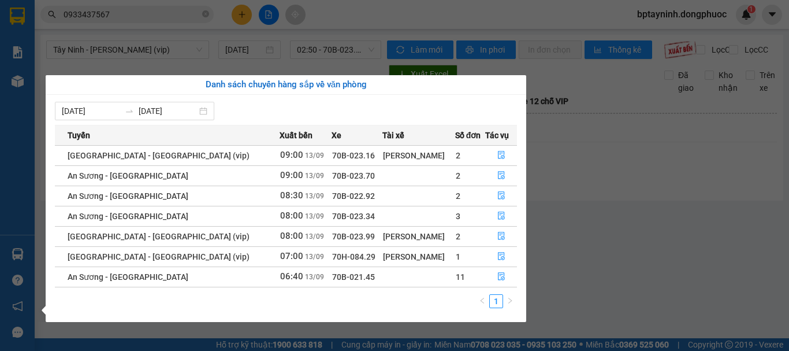
click at [621, 213] on section "Kết quả tìm kiếm ( 36 ) Bộ lọc Mã ĐH Trạng thái Món hàng Tổng cước Chưa cước Nh…" at bounding box center [394, 175] width 789 height 351
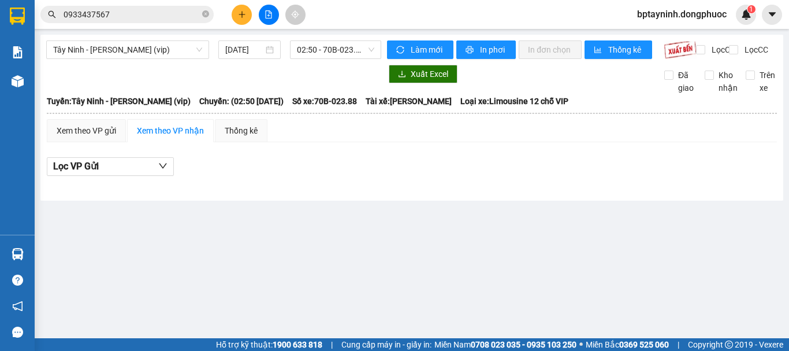
click at [243, 20] on button at bounding box center [242, 15] width 20 height 20
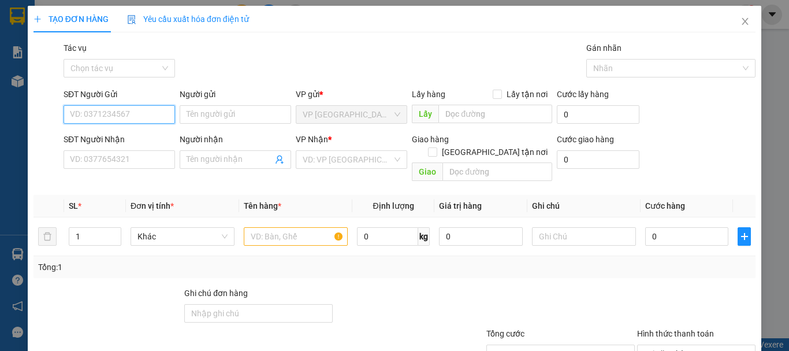
click at [146, 116] on input "SĐT Người Gửi" at bounding box center [119, 114] width 111 height 18
click at [142, 129] on div "0945244430 - TRANG" at bounding box center [118, 137] width 110 height 18
type input "0945244430"
type input "TRANG"
type input "0919760007"
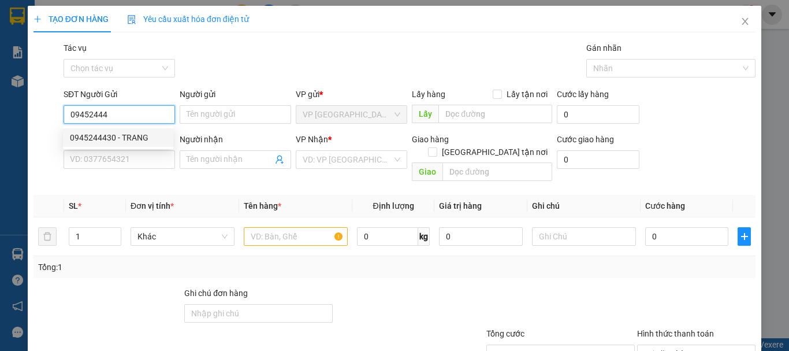
type input "MINH"
type input "30.000"
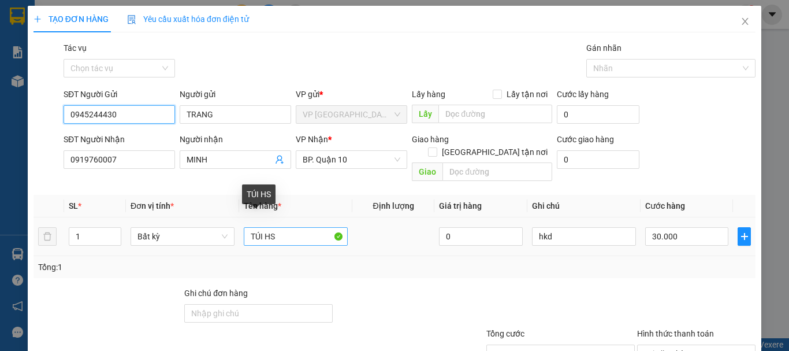
type input "0945244430"
drag, startPoint x: 286, startPoint y: 224, endPoint x: 159, endPoint y: 222, distance: 126.5
click at [159, 222] on tr "1 Bất kỳ TÚI HS 0 hkd 30.000" at bounding box center [395, 236] width 722 height 39
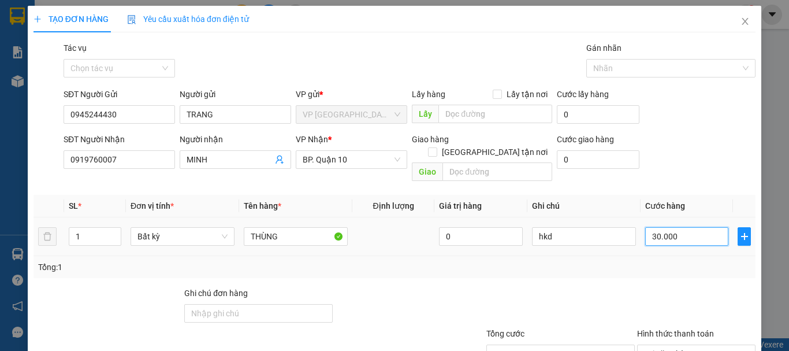
click at [682, 227] on input "30.000" at bounding box center [686, 236] width 83 height 18
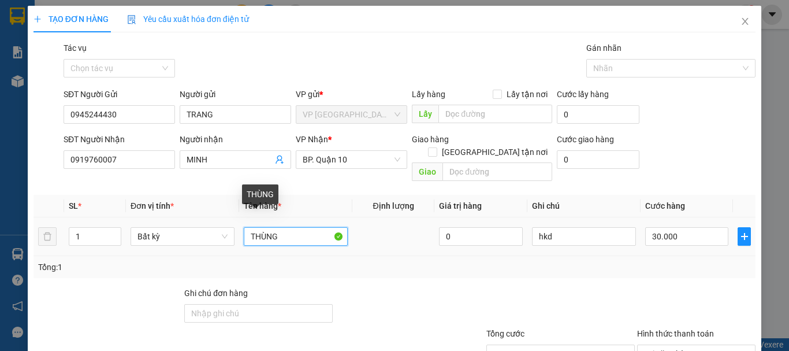
click at [312, 227] on input "THÙNG" at bounding box center [296, 236] width 104 height 18
click at [303, 227] on input "THÙNG" at bounding box center [296, 236] width 104 height 18
type input "THÙNG TP"
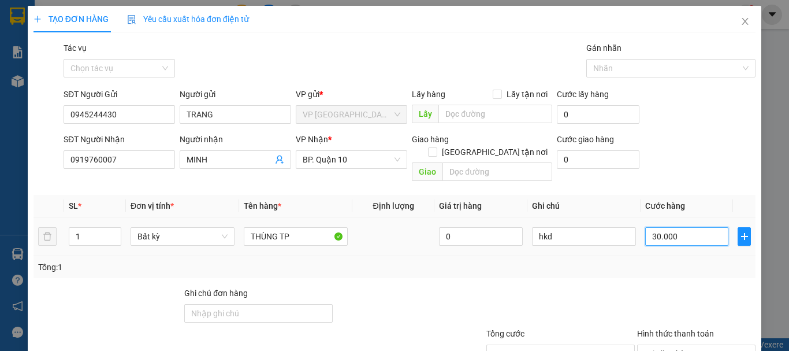
click at [691, 227] on input "30.000" at bounding box center [686, 236] width 83 height 18
type input "9"
type input "90"
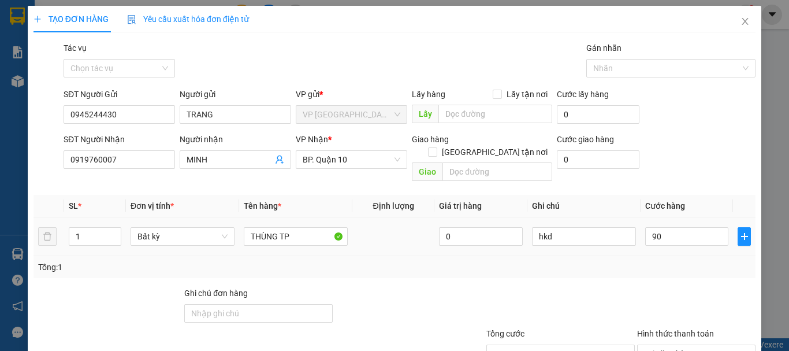
click at [671, 261] on div "Tổng: 1" at bounding box center [394, 267] width 713 height 13
type input "90.000"
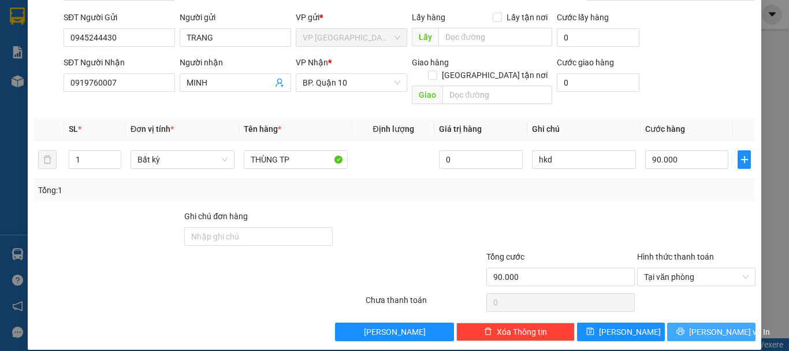
click at [735, 326] on button "[PERSON_NAME] và In" at bounding box center [711, 331] width 88 height 18
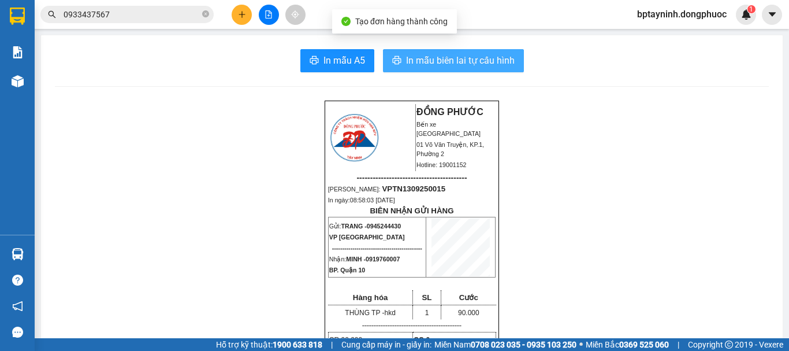
click at [441, 54] on span "In mẫu biên lai tự cấu hình" at bounding box center [460, 60] width 109 height 14
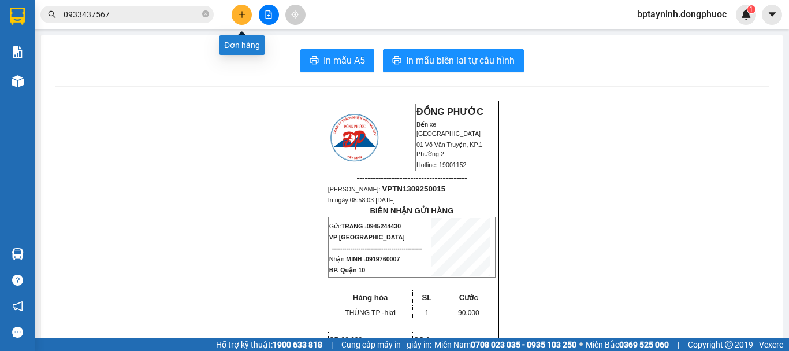
click at [238, 12] on icon "plus" at bounding box center [242, 14] width 8 height 8
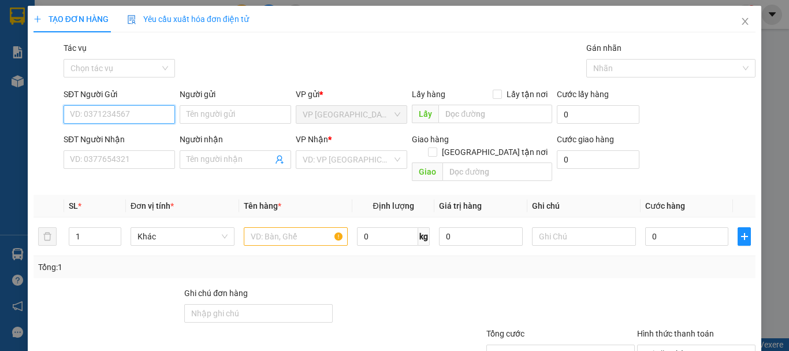
click at [132, 115] on input "SĐT Người Gửi" at bounding box center [119, 114] width 111 height 18
type input "0908225148"
click at [131, 137] on div "0908225148 - THÚY" at bounding box center [118, 137] width 96 height 13
type input "THÚY"
type input "0907643117"
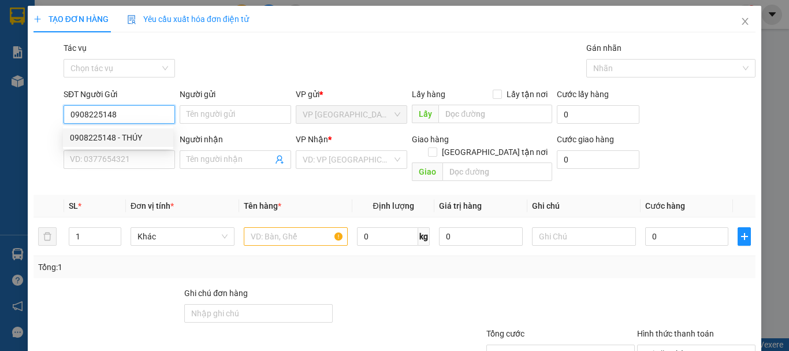
type input "KỲ"
type input "50.000"
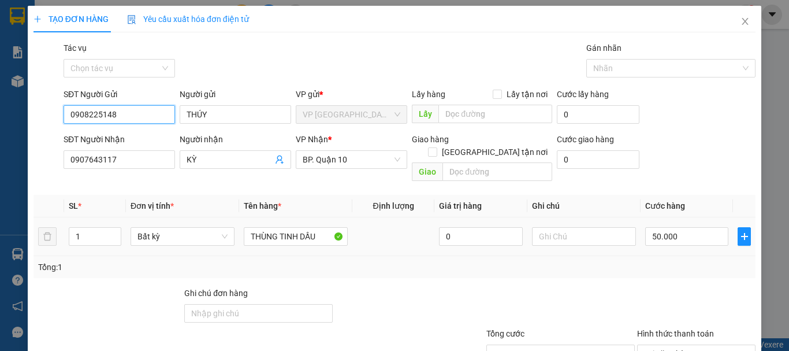
type input "0908225148"
click at [679, 264] on div "Tổng: 1" at bounding box center [395, 267] width 722 height 22
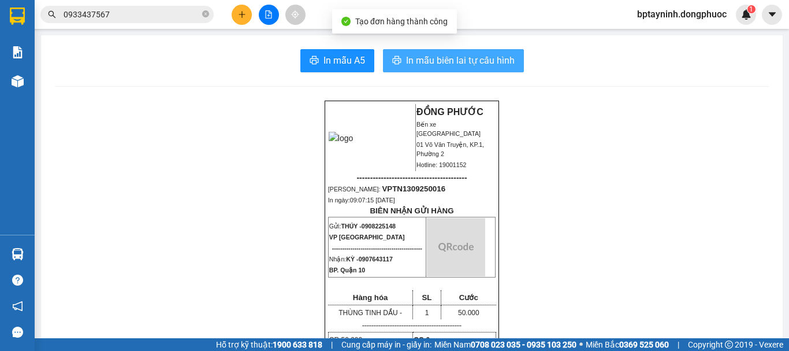
click at [427, 51] on button "In mẫu biên lai tự cấu hình" at bounding box center [453, 60] width 141 height 23
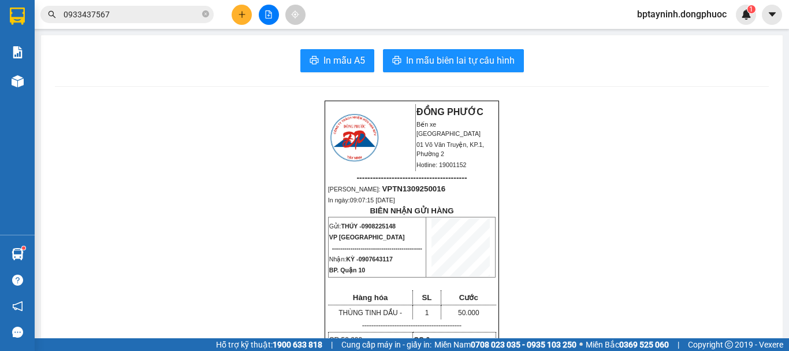
click at [32, 250] on div "Hàng sắp về" at bounding box center [17, 254] width 35 height 26
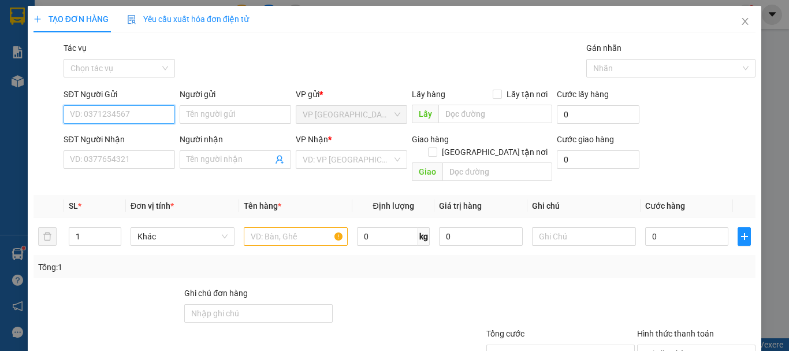
click at [116, 109] on input "SĐT Người Gửi" at bounding box center [119, 114] width 111 height 18
paste input "0944769736"
type input "0944769736"
click at [129, 131] on div "0944769736 - AN" at bounding box center [118, 137] width 96 height 13
type input "AN"
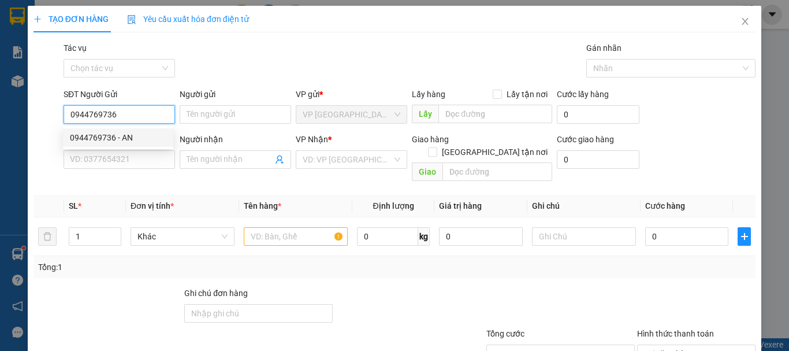
type input "0918801901"
type input "HUỲNH"
type input "80.000"
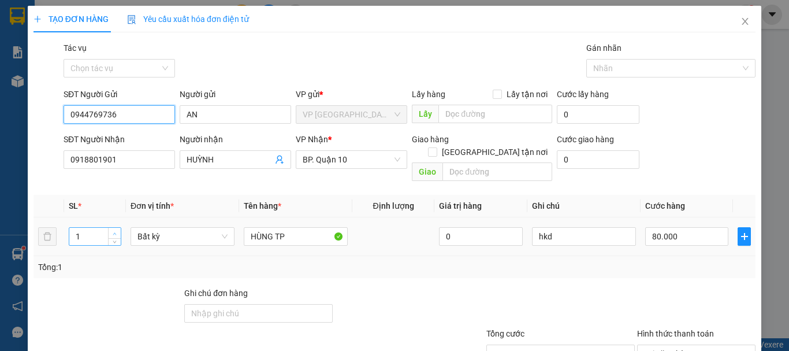
type input "0944769736"
click at [114, 230] on span "up" at bounding box center [114, 233] width 7 height 7
type input "3"
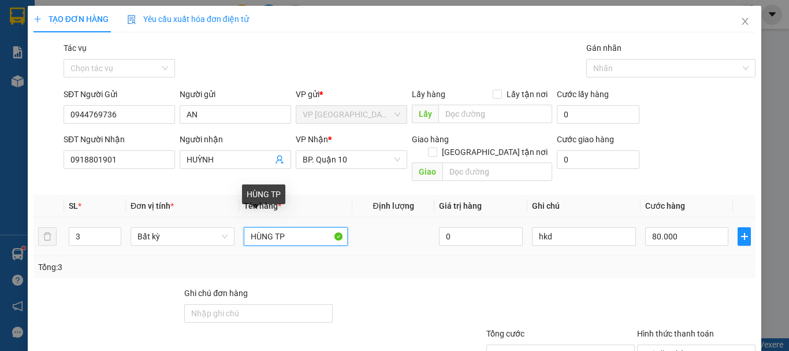
drag, startPoint x: 300, startPoint y: 220, endPoint x: 178, endPoint y: 237, distance: 123.0
click at [179, 239] on tr "3 Bất kỳ HÙNG TP 0 hkd 80.000" at bounding box center [395, 236] width 722 height 39
type input "0"
type input "03 BỌC KHỔ QUA"
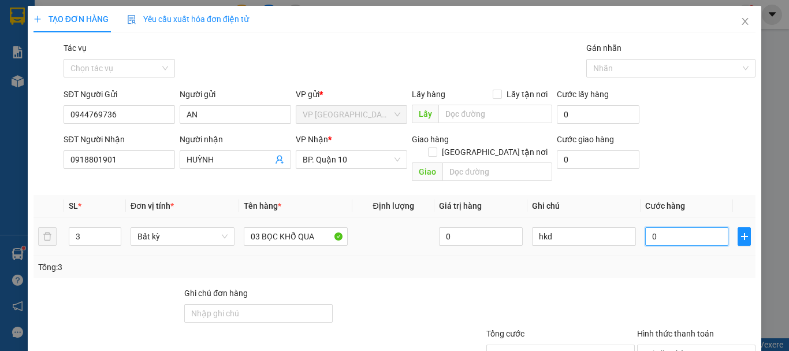
click at [687, 227] on input "0" at bounding box center [686, 236] width 83 height 18
type input "2"
type input "27"
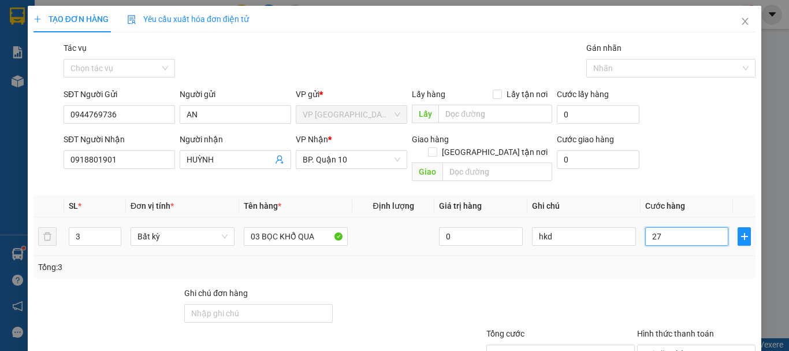
type input "270"
type input "270.000"
drag, startPoint x: 683, startPoint y: 273, endPoint x: 677, endPoint y: 278, distance: 7.9
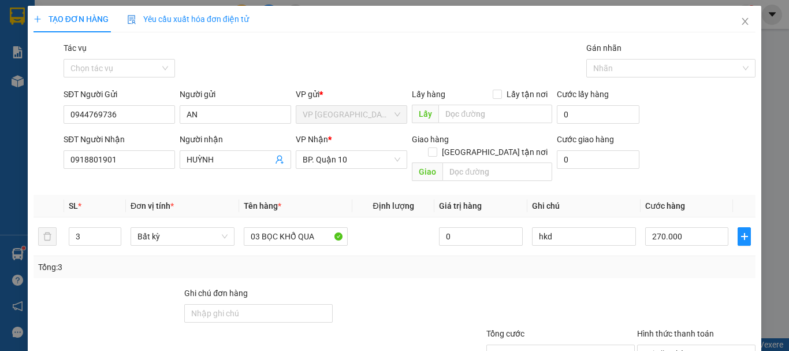
click at [680, 287] on div at bounding box center [696, 307] width 121 height 40
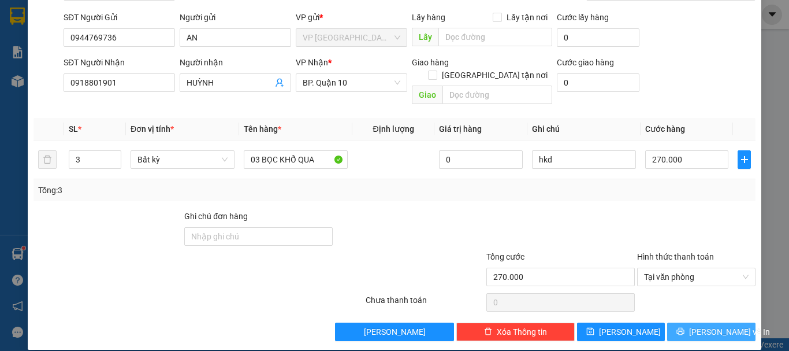
click at [710, 325] on span "[PERSON_NAME] và In" at bounding box center [729, 331] width 81 height 13
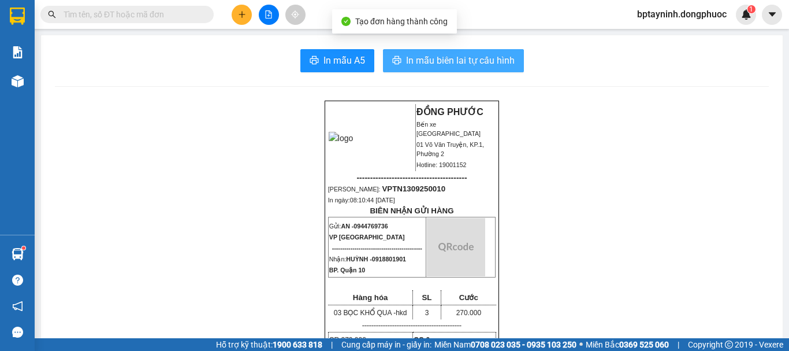
click at [467, 64] on span "In mẫu biên lai tự cấu hình" at bounding box center [460, 60] width 109 height 14
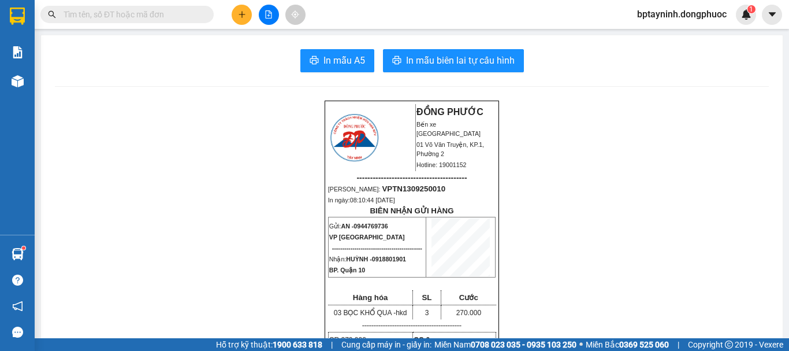
drag, startPoint x: 332, startPoint y: 3, endPoint x: 210, endPoint y: -13, distance: 122.4
drag, startPoint x: 210, startPoint y: -13, endPoint x: 153, endPoint y: 67, distance: 98.9
click at [249, 14] on button at bounding box center [242, 15] width 20 height 20
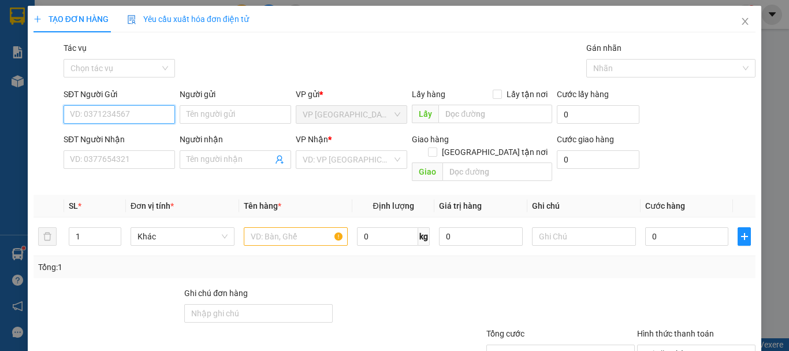
click at [136, 109] on input "SĐT Người Gửi" at bounding box center [119, 114] width 111 height 18
type input "0775652589"
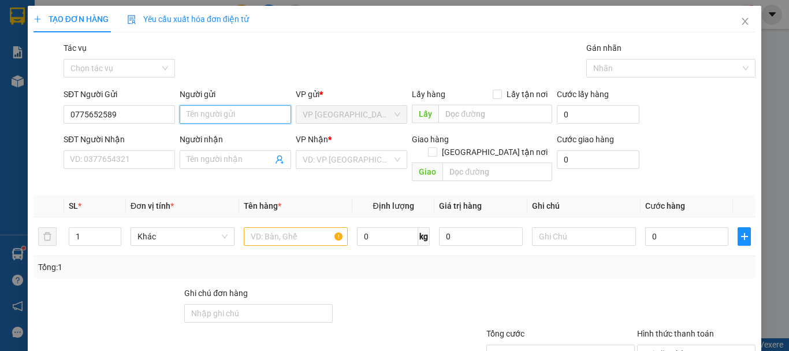
click at [213, 106] on input "Người gửi" at bounding box center [235, 114] width 111 height 18
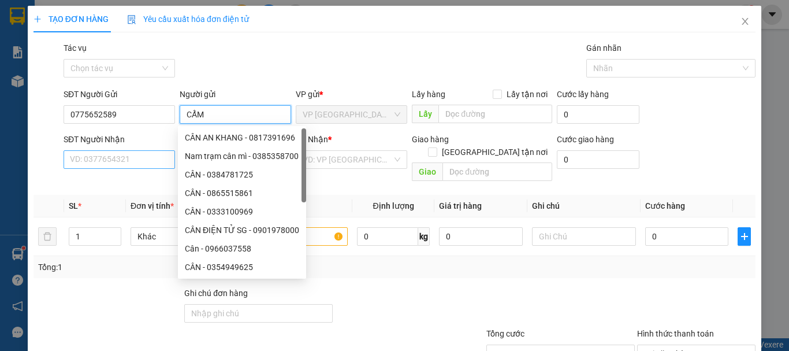
type input "CẨM"
click at [131, 165] on input "SĐT Người Nhận" at bounding box center [119, 159] width 111 height 18
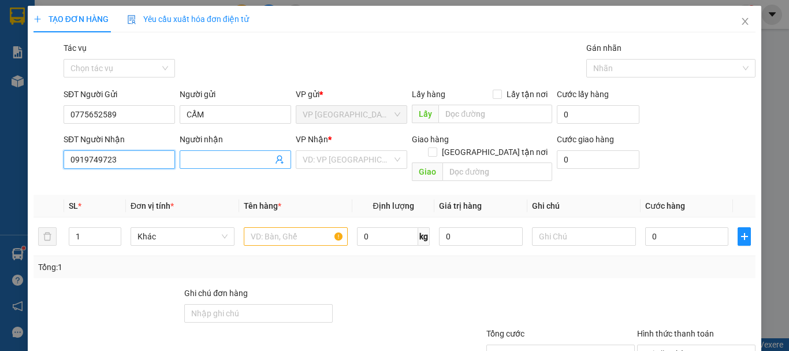
type input "0919749723"
click at [219, 158] on input "Người nhận" at bounding box center [230, 159] width 86 height 13
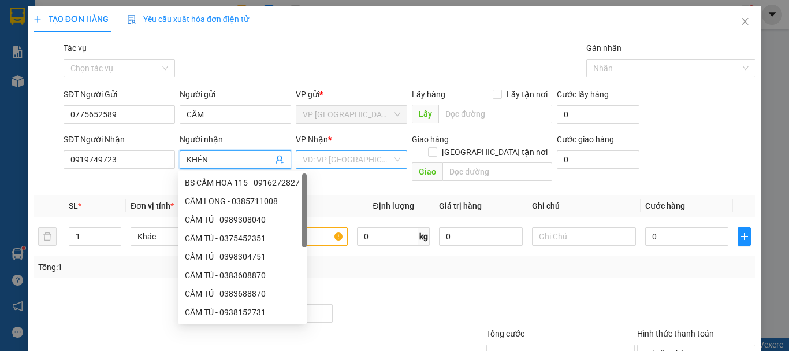
type input "KHÉN"
click at [363, 162] on input "search" at bounding box center [348, 159] width 90 height 17
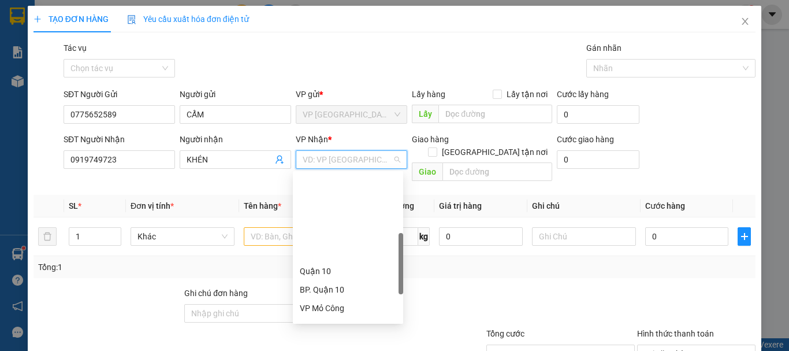
scroll to position [193, 0]
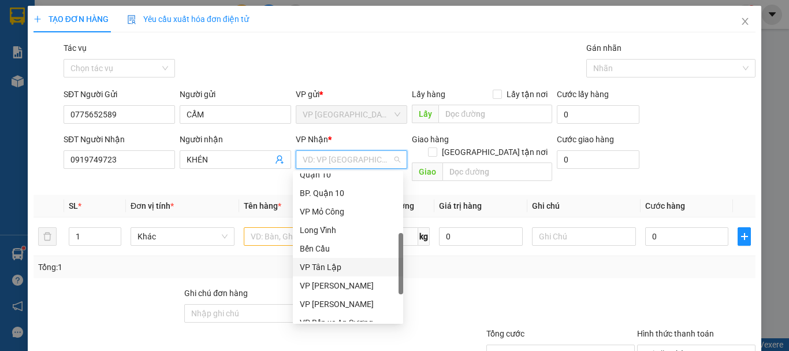
click at [332, 267] on div "VP Tân Lập" at bounding box center [348, 267] width 96 height 13
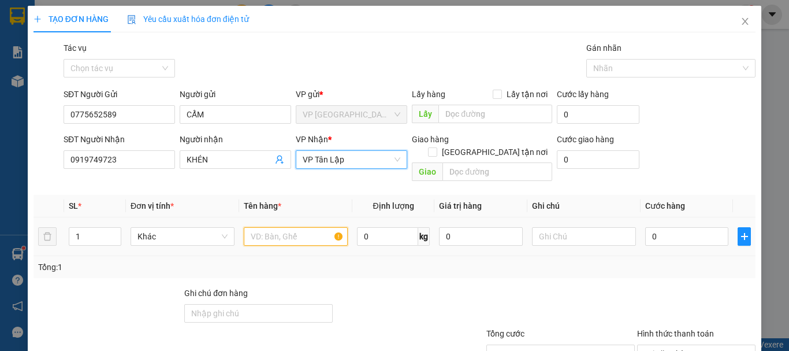
click at [286, 227] on input "text" at bounding box center [296, 236] width 104 height 18
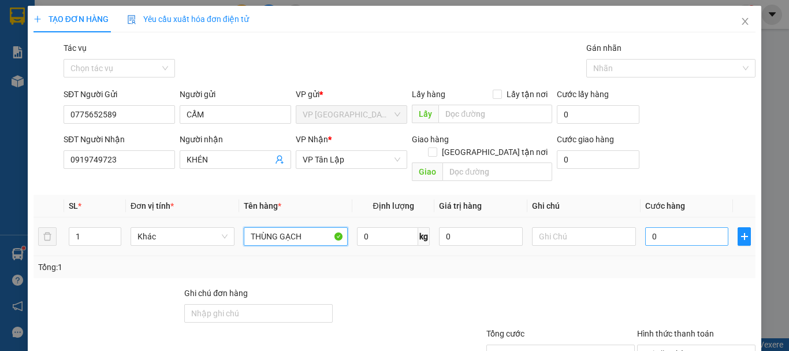
type input "THÙNG GẠCH"
type input "3"
type input "35"
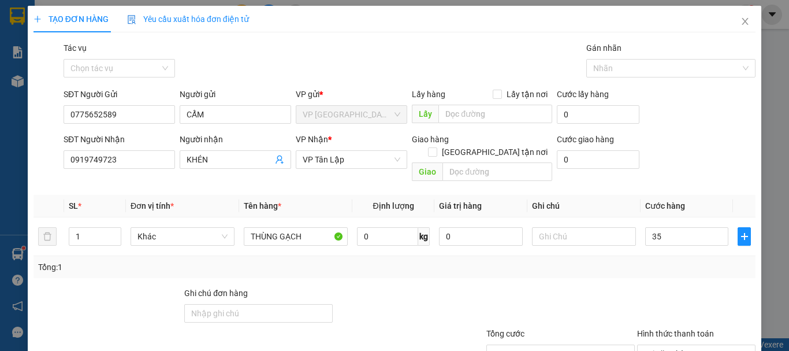
click at [636, 269] on div "Transit Pickup Surcharge Ids Transit Deliver Surcharge Ids Transit Deliver Surc…" at bounding box center [395, 230] width 722 height 376
type input "35.000"
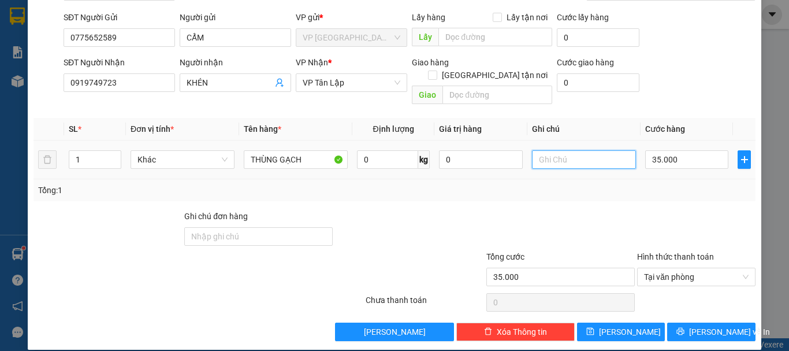
click at [569, 150] on input "text" at bounding box center [584, 159] width 104 height 18
type input "HKĐ"
click at [633, 191] on div "Transit Pickup Surcharge Ids Transit Deliver Surcharge Ids Transit Deliver Surc…" at bounding box center [395, 153] width 722 height 376
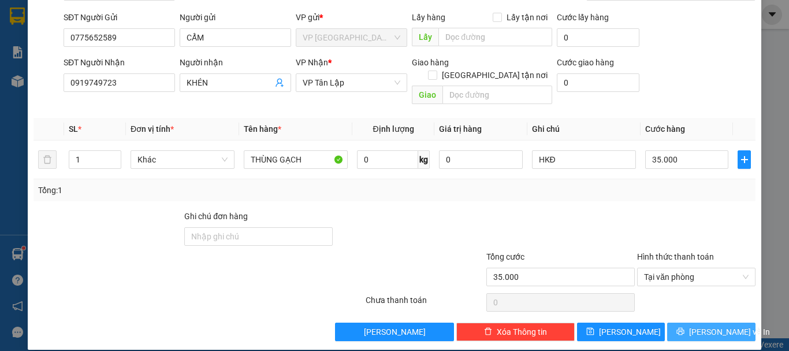
click at [713, 325] on span "[PERSON_NAME] và In" at bounding box center [729, 331] width 81 height 13
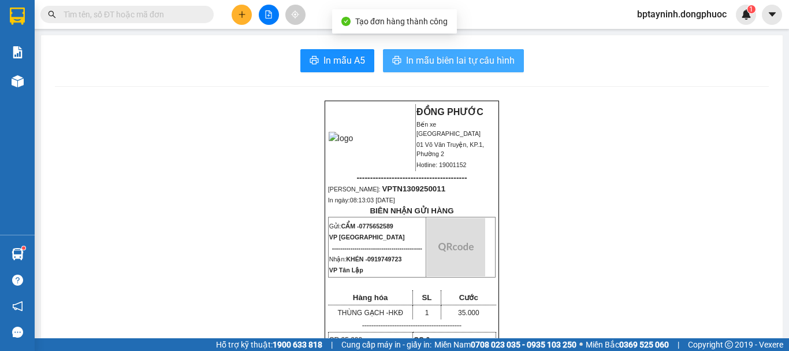
click at [474, 58] on span "In mẫu biên lai tự cấu hình" at bounding box center [460, 60] width 109 height 14
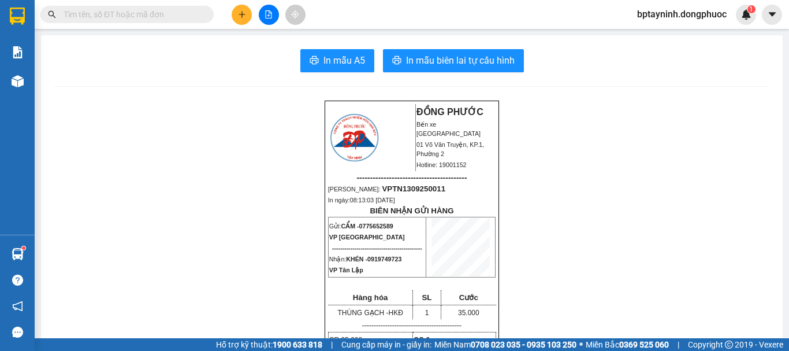
click at [244, 14] on icon "plus" at bounding box center [242, 14] width 8 height 8
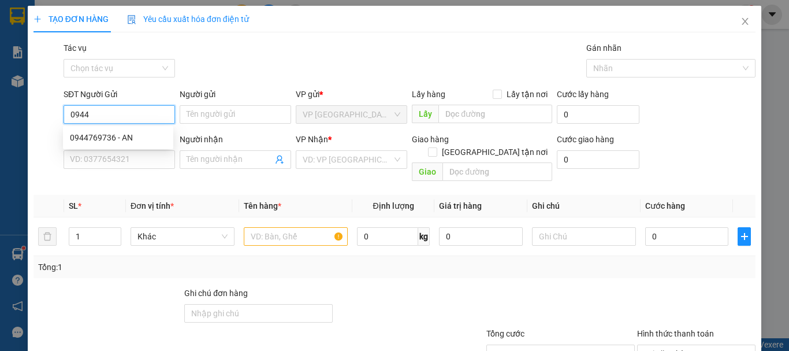
type input "0944"
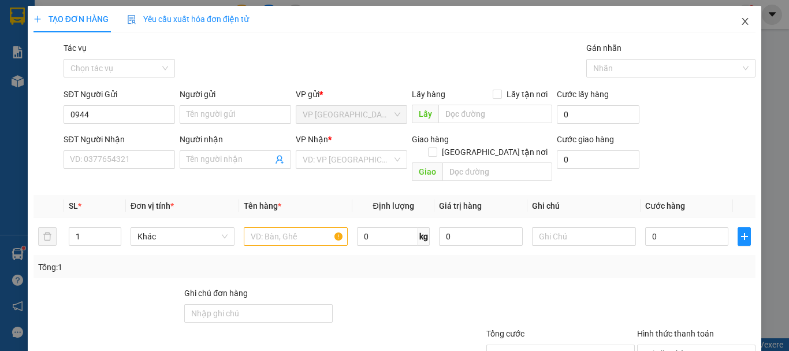
click at [741, 23] on icon "close" at bounding box center [745, 21] width 9 height 9
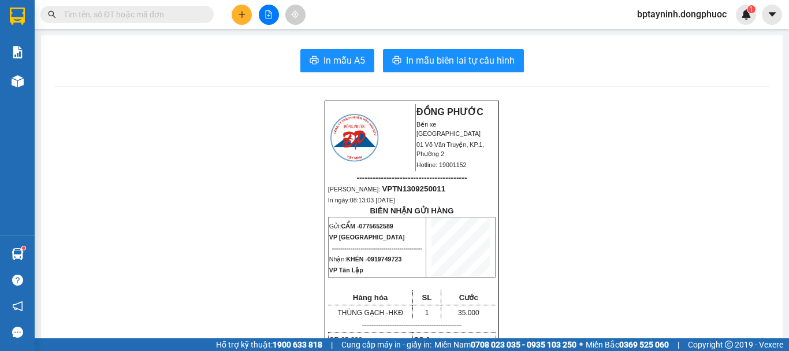
click at [28, 253] on div "Hàng sắp về" at bounding box center [17, 254] width 35 height 26
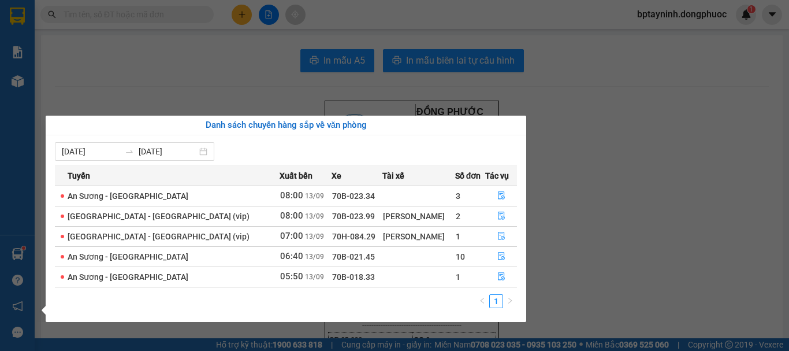
click at [341, 84] on section "Kết quả tìm kiếm ( 0 ) Bộ lọc No Data bptayninh.dongphuoc 1 Báo cáo Mẫu 1: Báo …" at bounding box center [394, 175] width 789 height 351
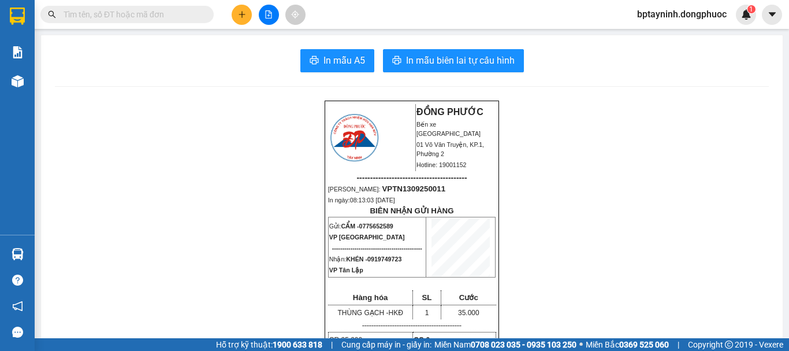
click at [267, 13] on icon "file-add" at bounding box center [269, 14] width 8 height 8
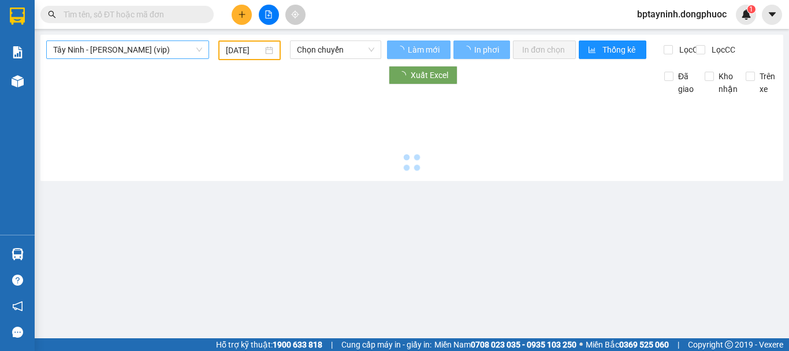
type input "[DATE]"
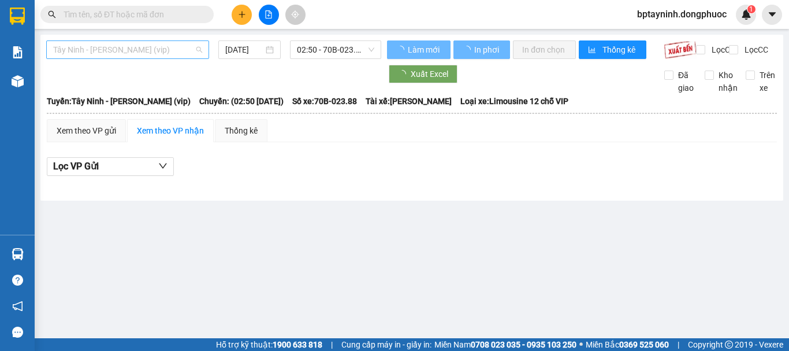
click at [176, 44] on span "Tây Ninh - [PERSON_NAME] (vip)" at bounding box center [127, 49] width 149 height 17
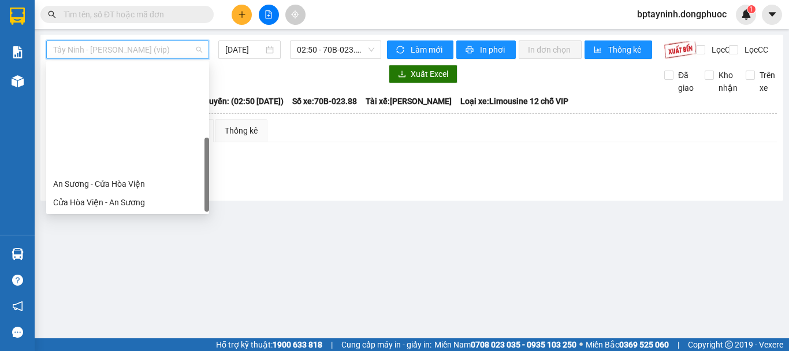
scroll to position [129, 0]
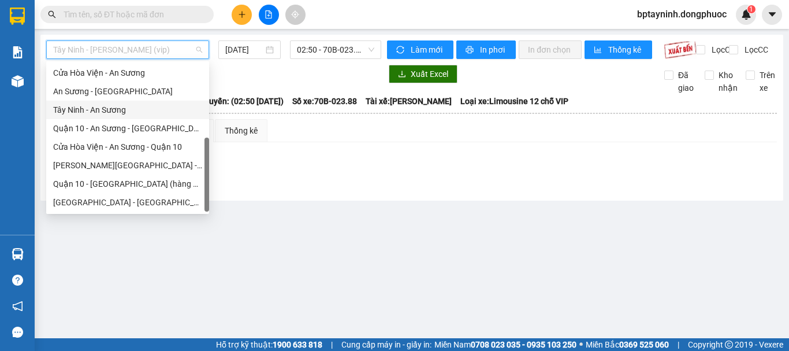
click at [132, 107] on div "Tây Ninh - An Sương" at bounding box center [127, 109] width 149 height 13
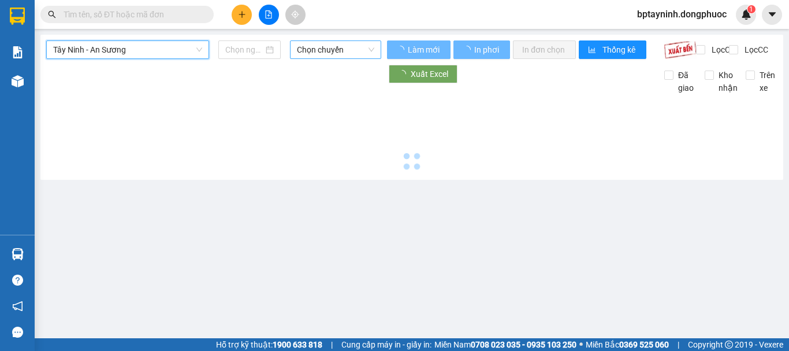
type input "[DATE]"
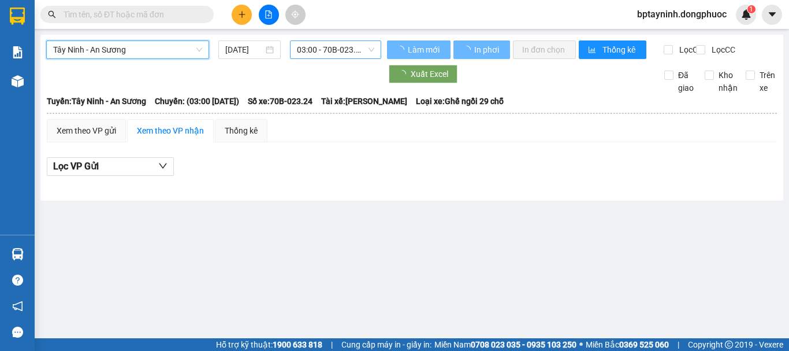
click at [315, 51] on span "03:00 - 70B-023.24" at bounding box center [335, 49] width 77 height 17
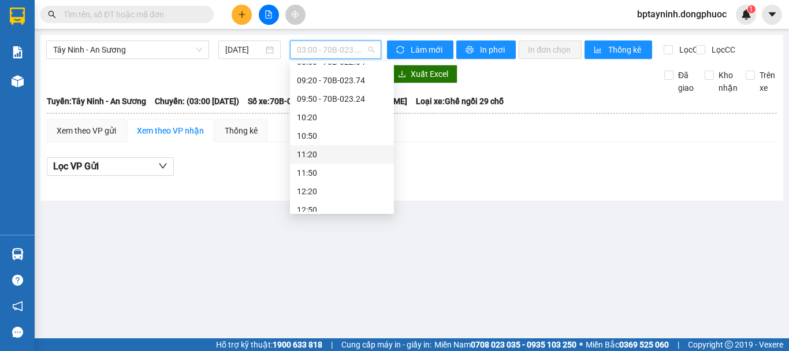
scroll to position [136, 0]
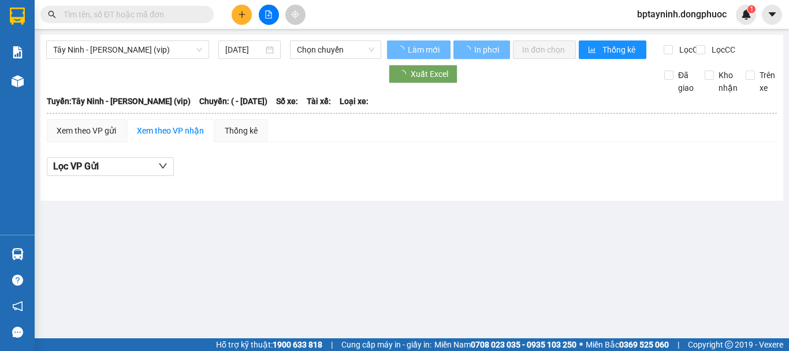
type input "[DATE]"
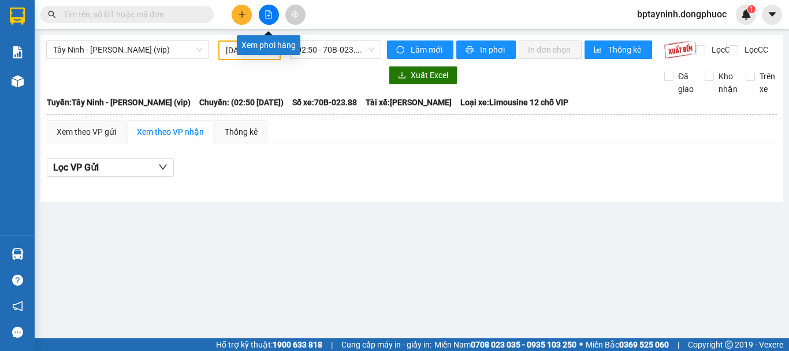
click at [246, 16] on icon "plus" at bounding box center [242, 14] width 8 height 8
